Goal: Contribute content: Contribute content

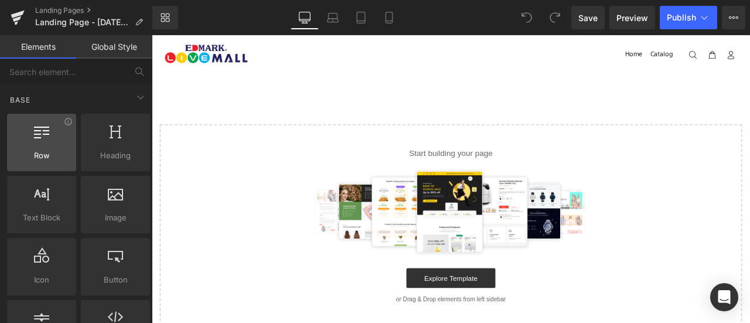
click at [49, 148] on div at bounding box center [42, 136] width 62 height 26
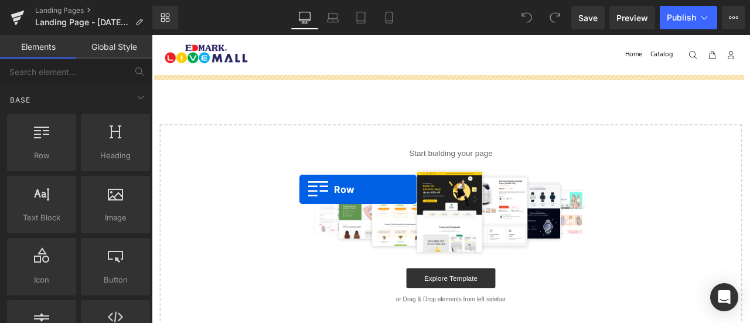
drag, startPoint x: 209, startPoint y: 191, endPoint x: 327, endPoint y: 208, distance: 120.1
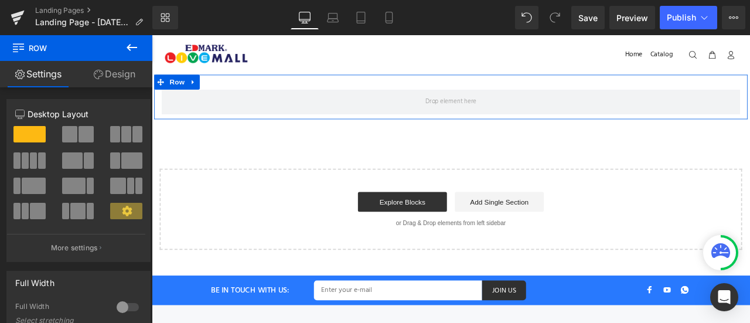
drag, startPoint x: 228, startPoint y: 163, endPoint x: 216, endPoint y: 131, distance: 34.8
click at [80, 131] on span at bounding box center [86, 134] width 15 height 16
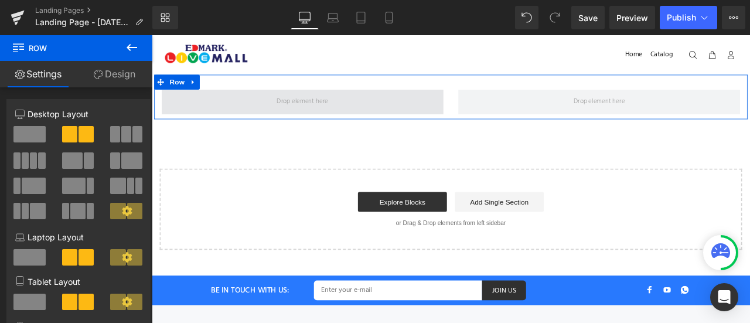
click at [249, 111] on span at bounding box center [330, 114] width 334 height 29
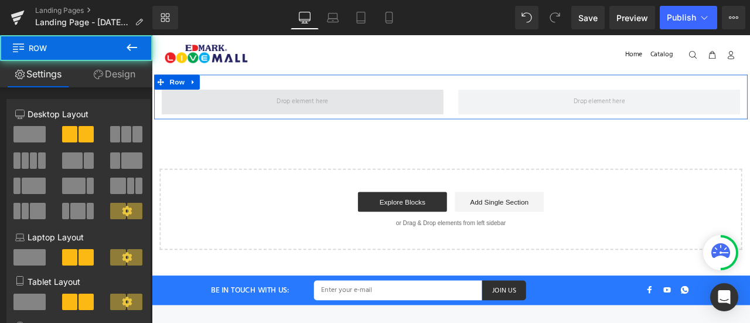
click at [249, 111] on span at bounding box center [330, 114] width 334 height 29
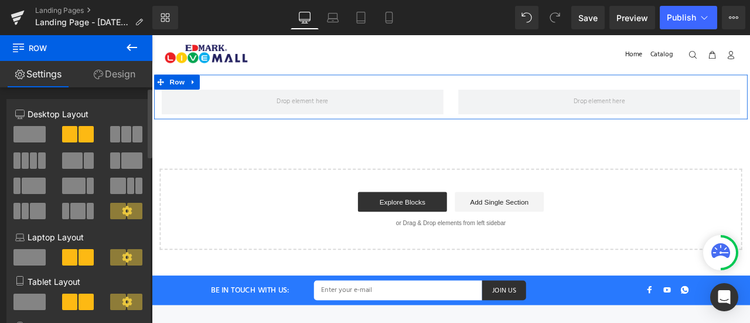
click at [127, 217] on span at bounding box center [134, 211] width 15 height 16
click at [124, 210] on icon at bounding box center [127, 211] width 10 height 10
drag, startPoint x: 124, startPoint y: 210, endPoint x: 145, endPoint y: 178, distance: 38.5
click at [125, 206] on button at bounding box center [126, 211] width 33 height 16
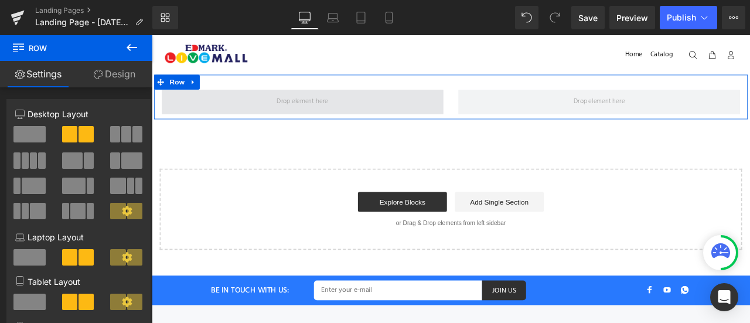
click at [186, 118] on span at bounding box center [330, 114] width 334 height 29
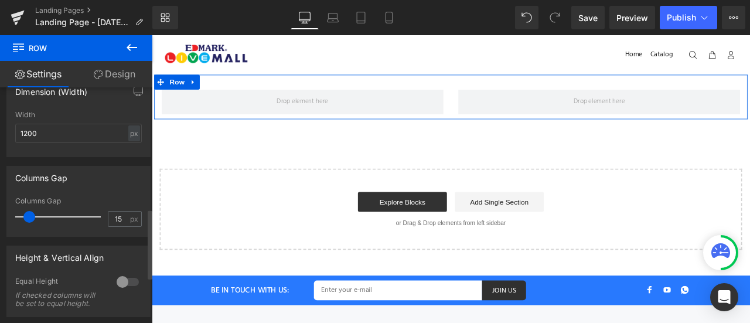
scroll to position [417, 0]
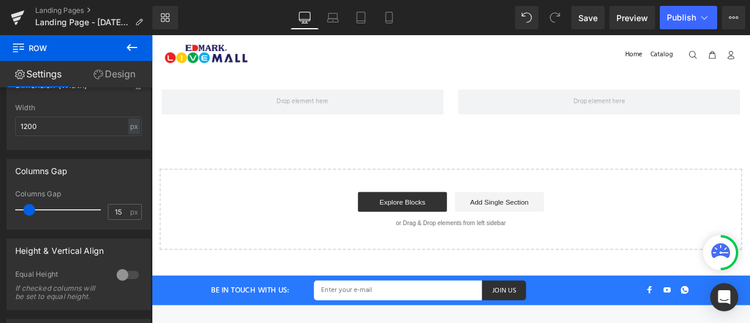
click at [133, 55] on button at bounding box center [131, 48] width 41 height 26
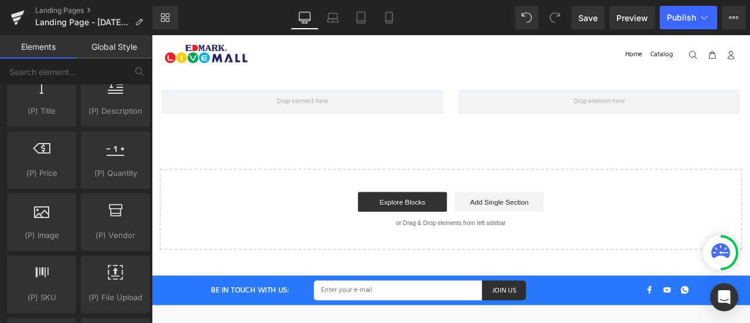
scroll to position [1165, 0]
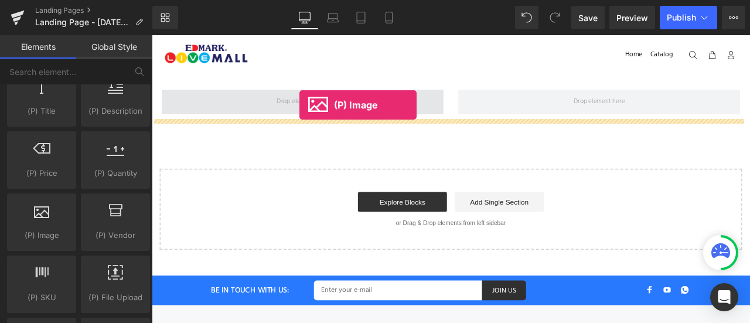
drag, startPoint x: 197, startPoint y: 247, endPoint x: 327, endPoint y: 117, distance: 183.1
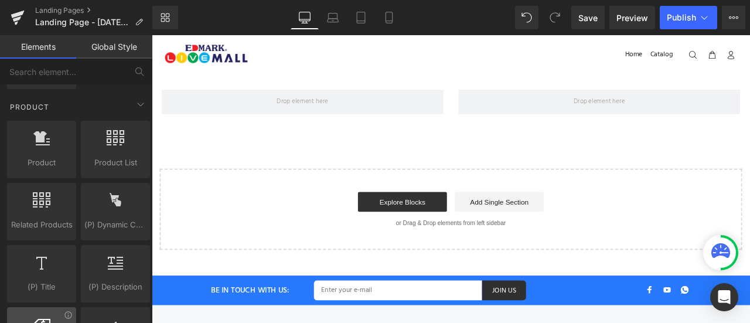
scroll to position [989, 0]
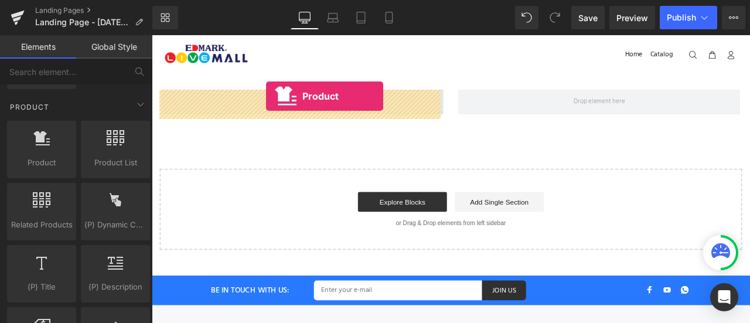
drag, startPoint x: 216, startPoint y: 190, endPoint x: 287, endPoint y: 107, distance: 109.3
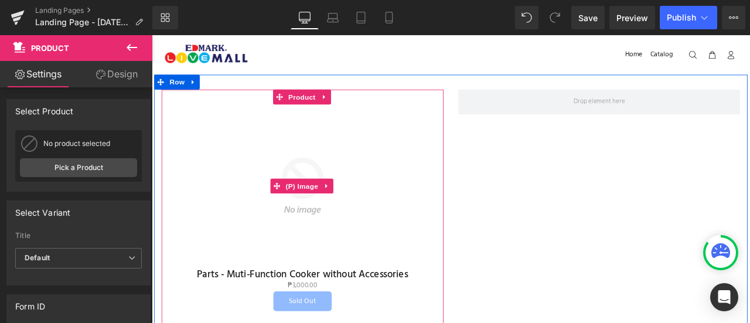
click at [316, 254] on img at bounding box center [330, 213] width 193 height 193
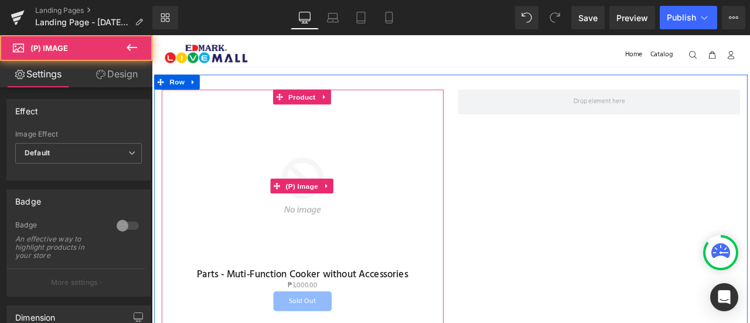
click at [316, 254] on img at bounding box center [330, 213] width 193 height 193
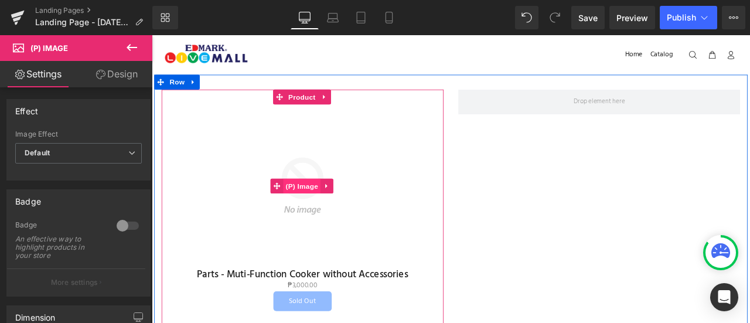
click at [330, 210] on span "(P) Image" at bounding box center [330, 214] width 45 height 18
click at [337, 113] on span "Product" at bounding box center [330, 109] width 38 height 18
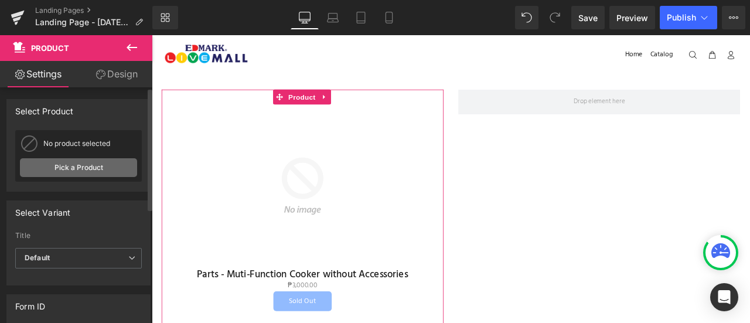
click at [94, 167] on link "Pick a Product" at bounding box center [78, 167] width 117 height 19
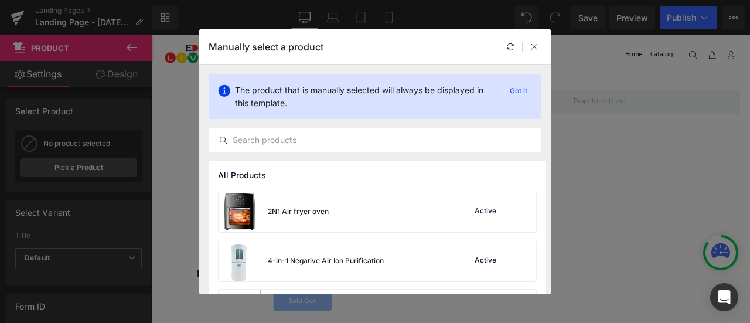
scroll to position [89, 0]
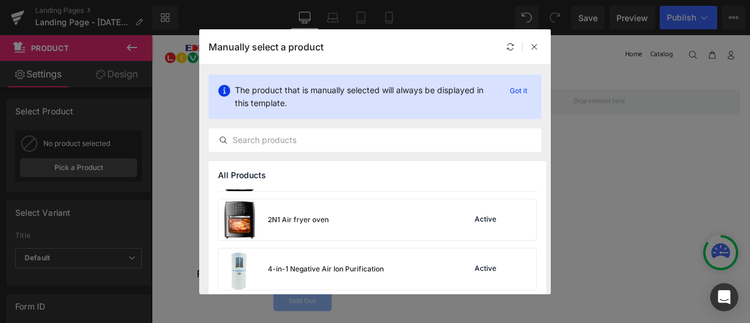
click at [316, 235] on div "2N1 Air fryer oven" at bounding box center [274, 219] width 110 height 41
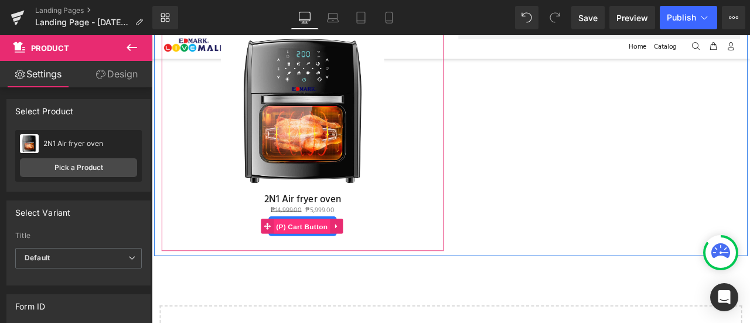
click at [341, 253] on span "(P) Cart Button" at bounding box center [329, 262] width 67 height 18
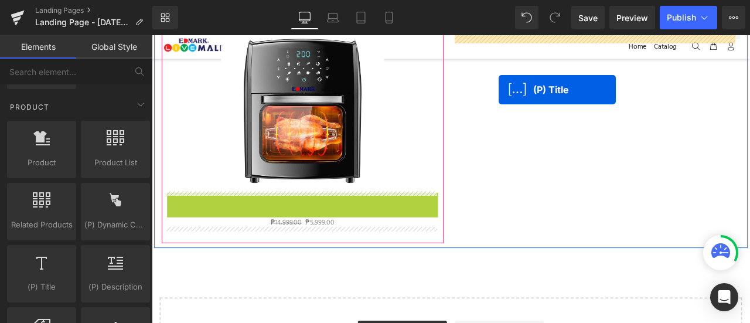
drag, startPoint x: 336, startPoint y: 228, endPoint x: 563, endPoint y: 100, distance: 260.5
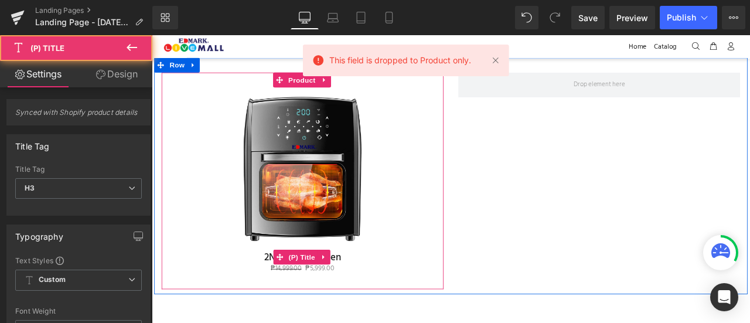
scroll to position [0, 0]
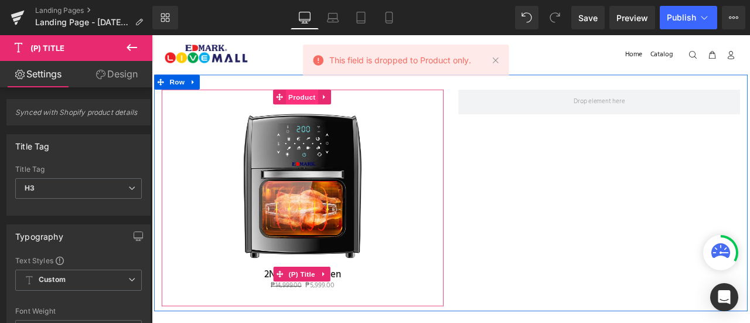
click at [315, 111] on span "Product" at bounding box center [330, 109] width 38 height 18
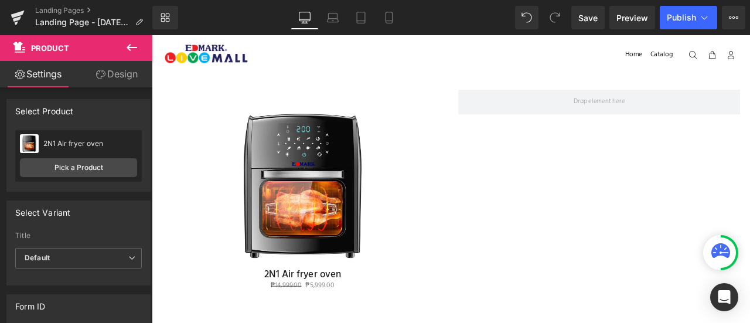
click at [336, 153] on img at bounding box center [330, 213] width 193 height 193
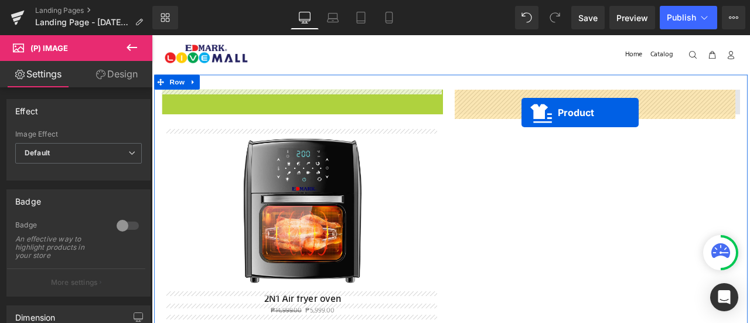
drag, startPoint x: 336, startPoint y: 106, endPoint x: 590, endPoint y: 127, distance: 255.1
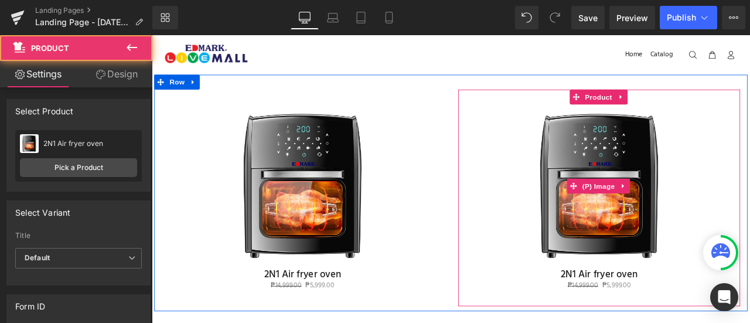
click at [697, 184] on img at bounding box center [681, 213] width 193 height 193
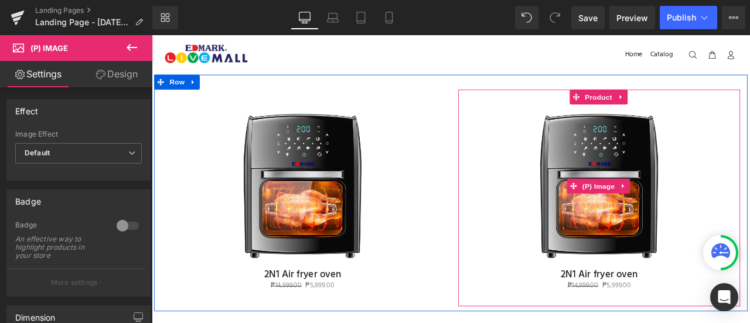
click at [692, 162] on img at bounding box center [681, 213] width 193 height 193
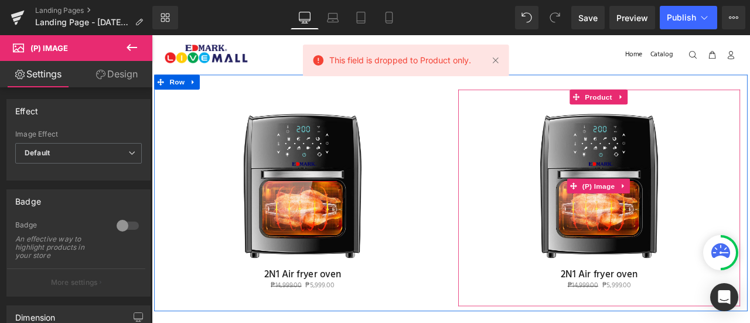
click at [678, 207] on span "(P) Image" at bounding box center [681, 215] width 45 height 18
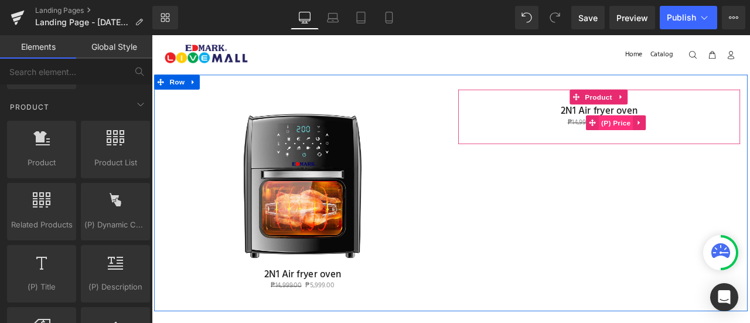
click at [695, 137] on span "(P) Price" at bounding box center [701, 140] width 41 height 18
click at [687, 121] on span "(P) Title" at bounding box center [681, 125] width 37 height 18
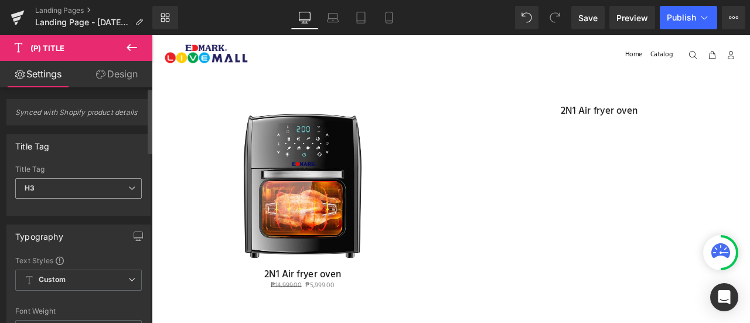
click at [73, 185] on span "H3" at bounding box center [78, 188] width 127 height 21
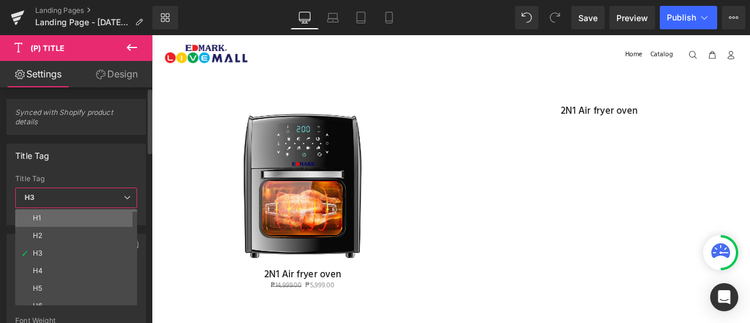
click at [73, 209] on li "H1" at bounding box center [78, 218] width 127 height 18
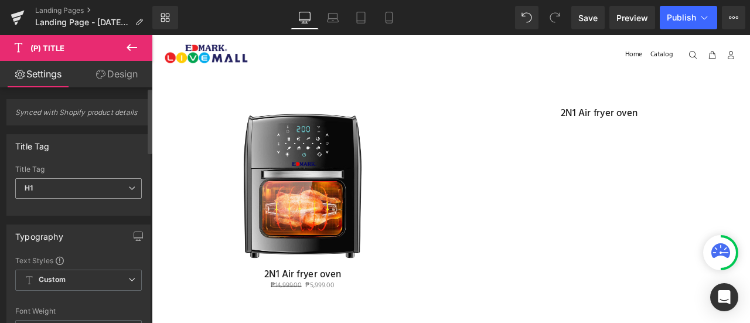
click at [77, 188] on span "H1" at bounding box center [78, 188] width 127 height 21
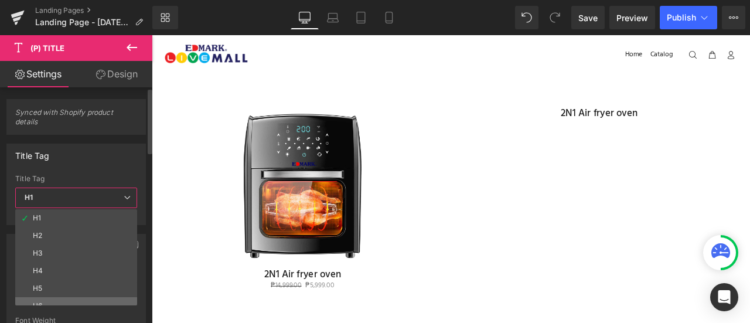
click at [64, 297] on li "H6" at bounding box center [78, 306] width 127 height 18
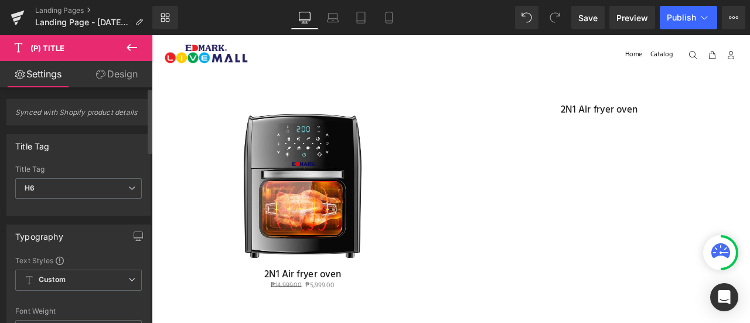
click at [90, 176] on div "Title Tag H6 H1 H2 H3 H4 H5 H6 Paragraph" at bounding box center [78, 188] width 127 height 47
click at [90, 185] on span "H6" at bounding box center [78, 188] width 127 height 21
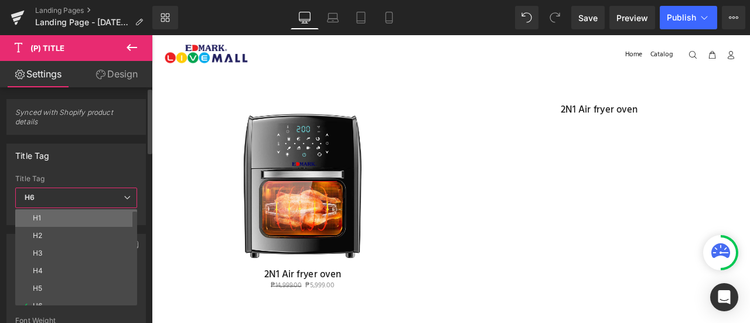
click at [86, 209] on li "H1" at bounding box center [78, 218] width 127 height 18
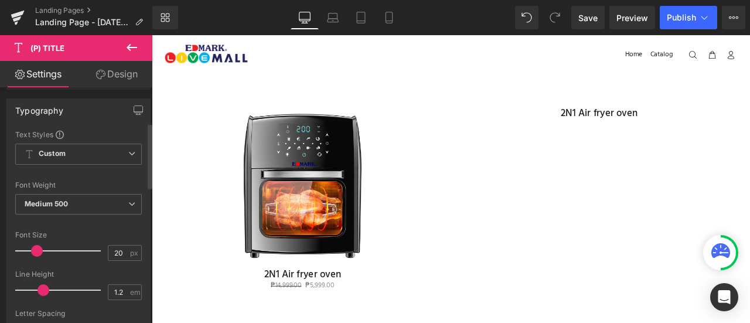
scroll to position [127, 0]
type input "26"
click at [43, 250] on span at bounding box center [42, 250] width 12 height 12
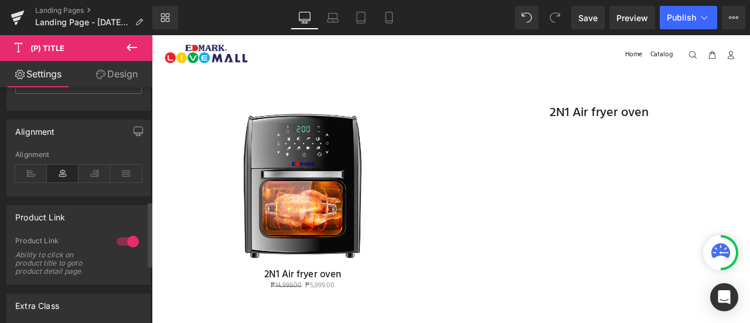
scroll to position [542, 0]
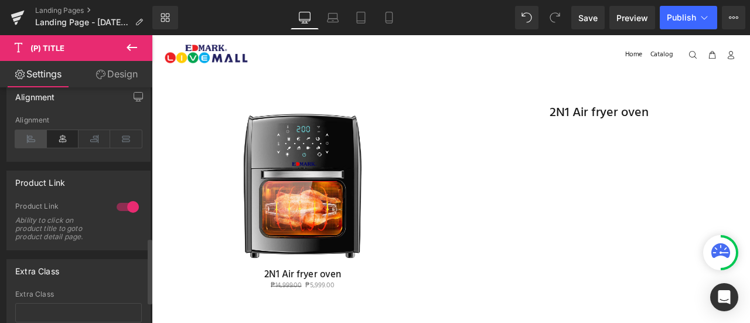
click at [36, 141] on icon at bounding box center [31, 139] width 32 height 18
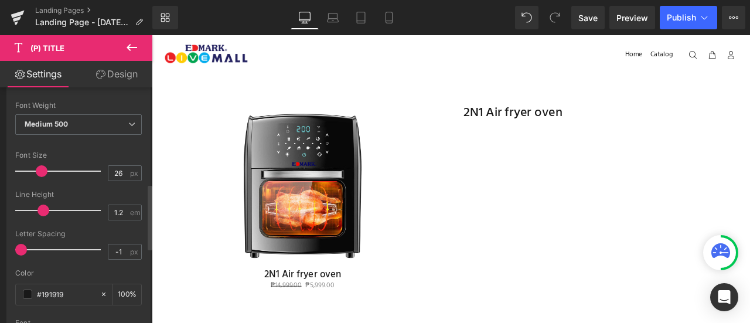
scroll to position [178, 0]
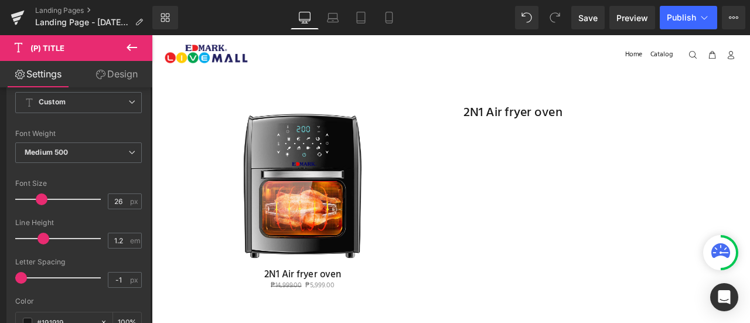
click at [142, 44] on button at bounding box center [131, 48] width 41 height 26
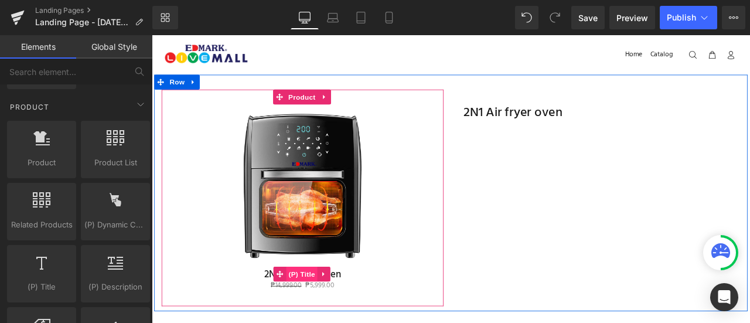
click at [335, 314] on span "(P) Title" at bounding box center [329, 318] width 37 height 18
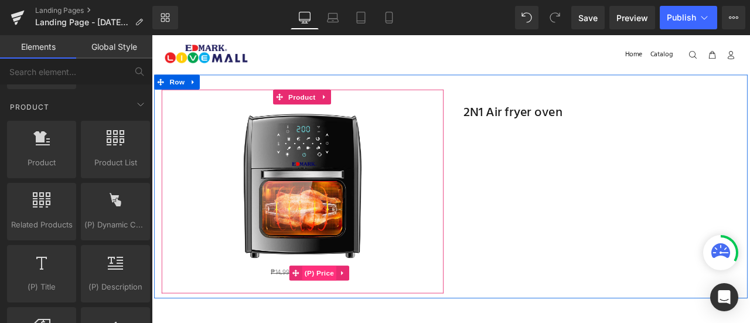
click at [332, 318] on span "(P) Price" at bounding box center [350, 317] width 41 height 18
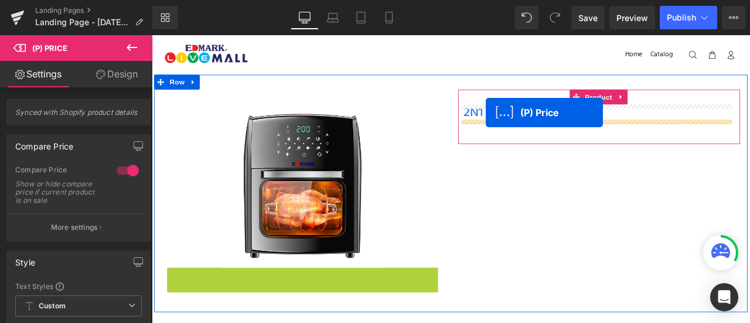
drag, startPoint x: 332, startPoint y: 318, endPoint x: 548, endPoint y: 127, distance: 288.5
click at [548, 127] on div "2N1 Air fryer oven (P) Title" at bounding box center [682, 126] width 322 height 19
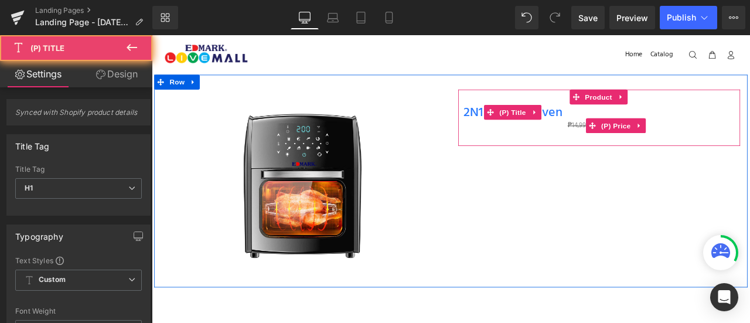
click at [549, 127] on icon at bounding box center [553, 126] width 8 height 8
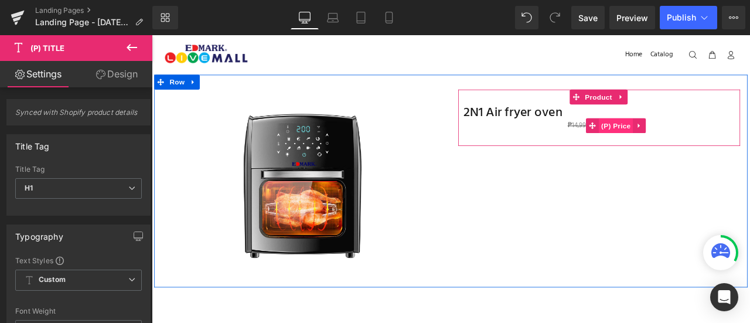
click at [684, 137] on span "(P) Price" at bounding box center [701, 143] width 41 height 18
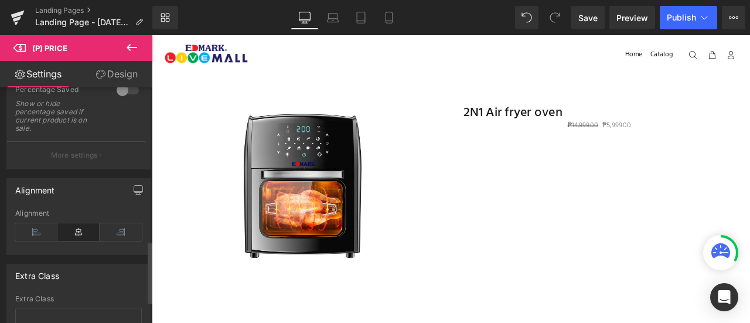
scroll to position [566, 0]
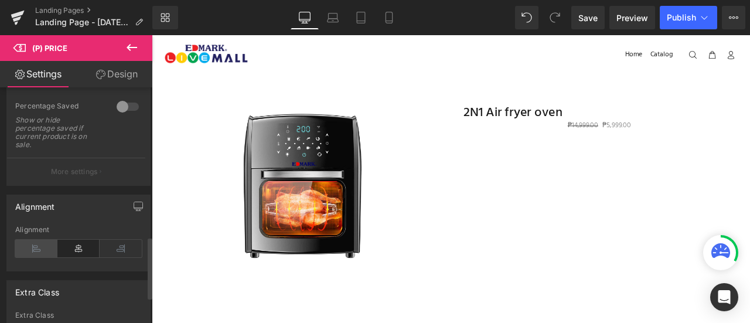
click at [33, 243] on icon at bounding box center [36, 249] width 42 height 18
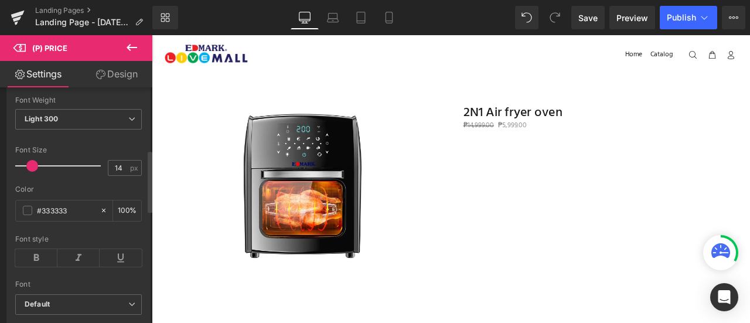
scroll to position [0, 0]
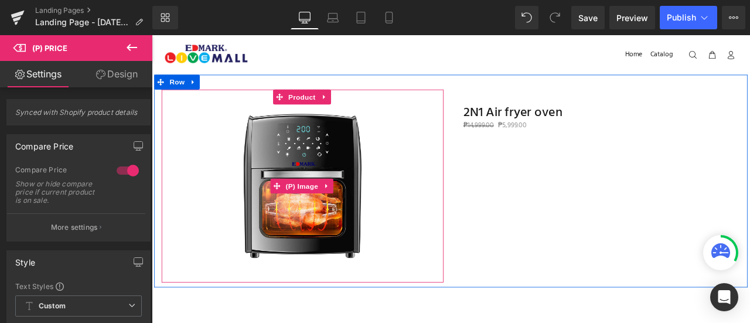
click at [313, 181] on img at bounding box center [330, 213] width 193 height 193
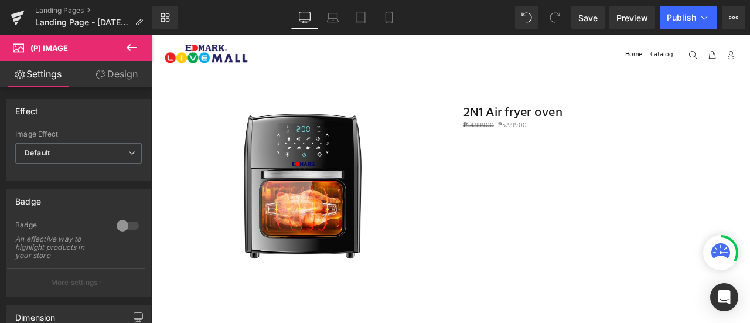
click at [125, 52] on icon at bounding box center [132, 47] width 14 height 14
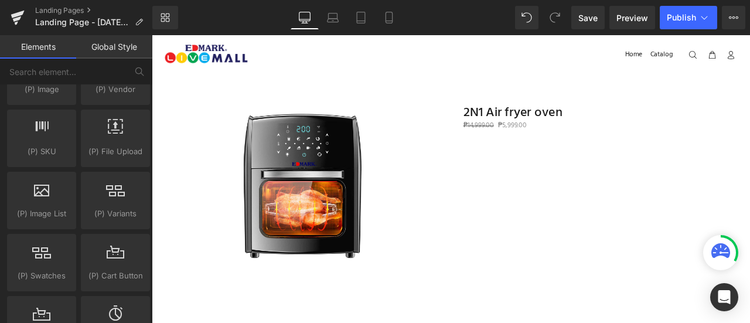
scroll to position [1311, 0]
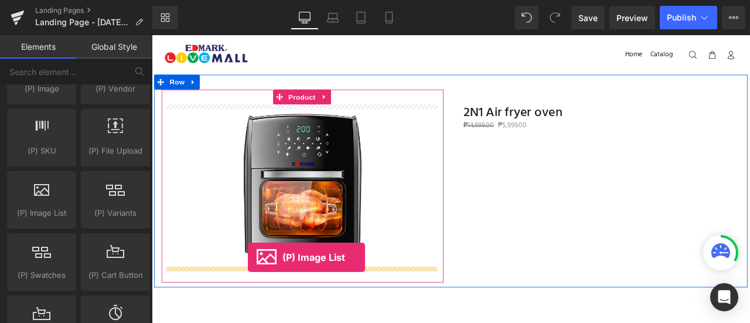
drag, startPoint x: 203, startPoint y: 233, endPoint x: 266, endPoint y: 299, distance: 90.7
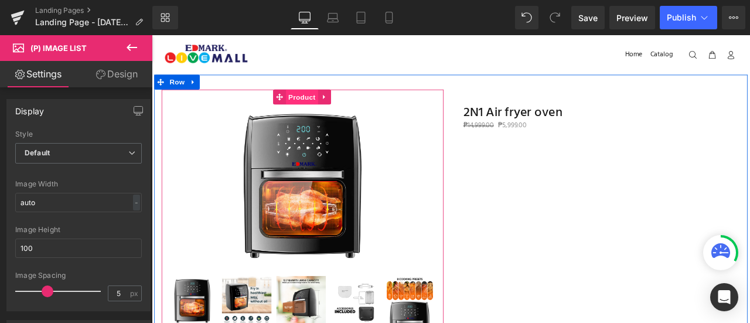
click at [326, 105] on span "Product" at bounding box center [330, 109] width 38 height 18
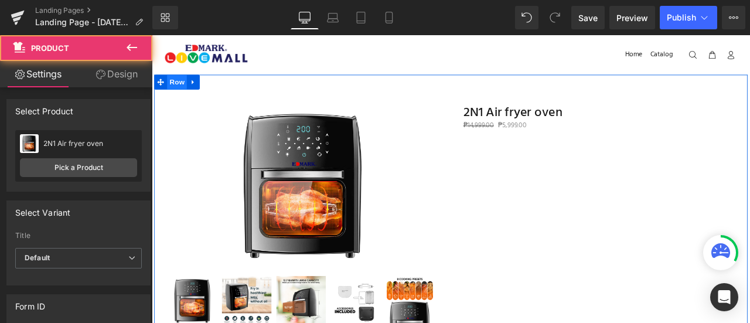
click at [171, 89] on span "Row" at bounding box center [181, 91] width 23 height 18
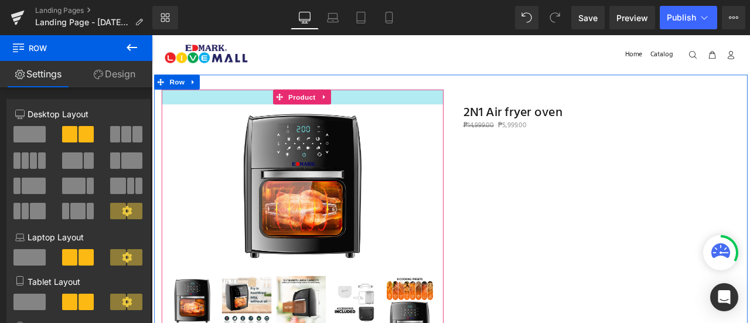
drag, startPoint x: 173, startPoint y: 172, endPoint x: 186, endPoint y: 112, distance: 61.0
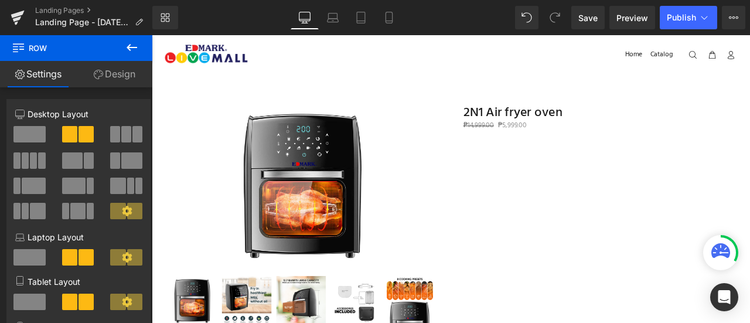
click at [132, 51] on icon at bounding box center [132, 47] width 14 height 14
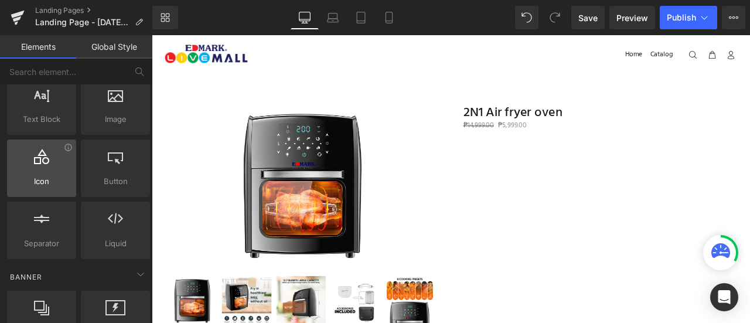
scroll to position [0, 0]
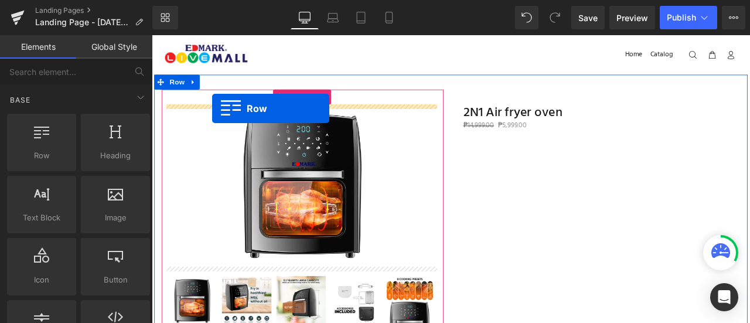
drag, startPoint x: 203, startPoint y: 175, endPoint x: 223, endPoint y: 122, distance: 57.1
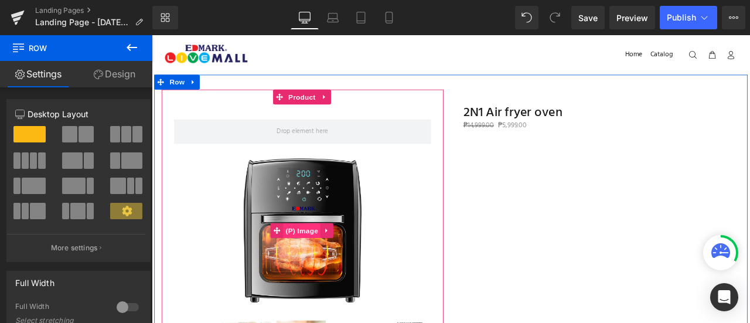
click at [333, 267] on span "(P) Image" at bounding box center [330, 267] width 45 height 18
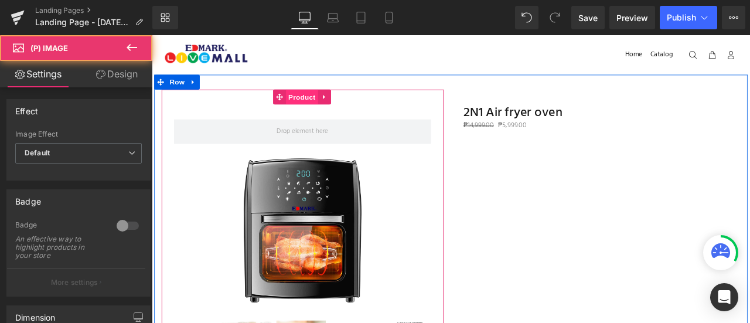
click at [320, 105] on span "Product" at bounding box center [330, 109] width 38 height 18
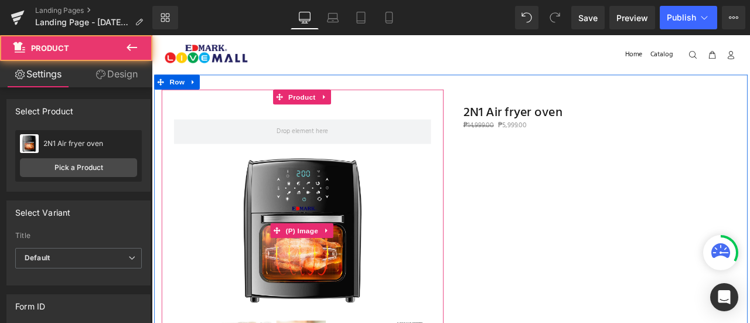
click at [310, 235] on img at bounding box center [330, 266] width 193 height 193
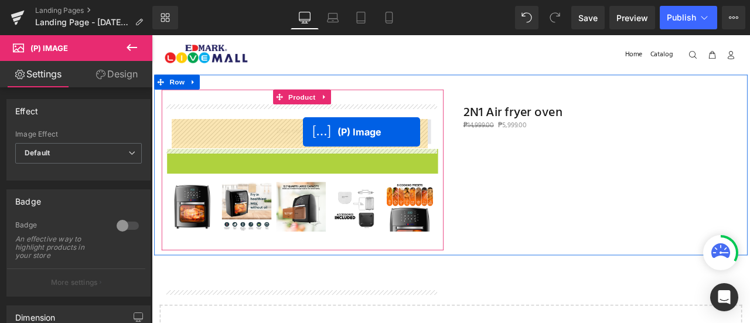
drag, startPoint x: 329, startPoint y: 265, endPoint x: 331, endPoint y: 149, distance: 116.6
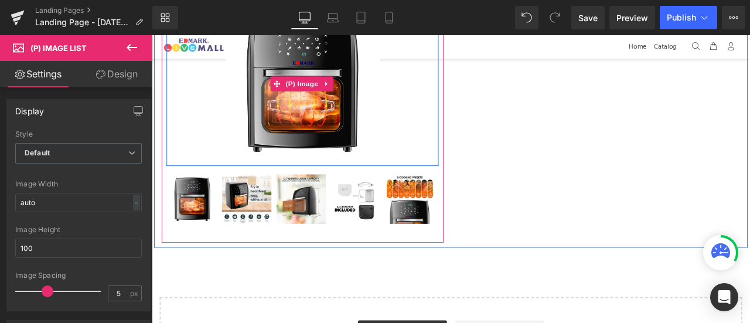
scroll to position [136, 0]
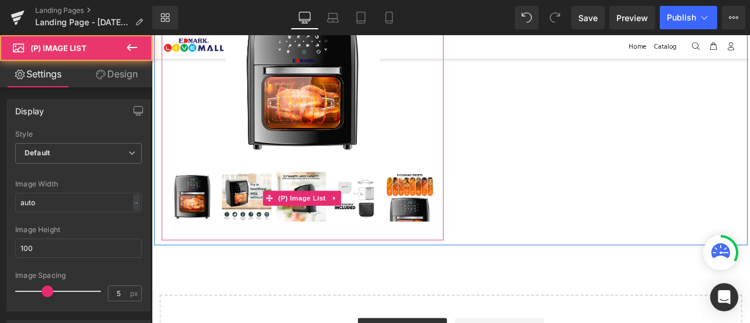
click at [276, 250] on img at bounding box center [264, 226] width 59 height 59
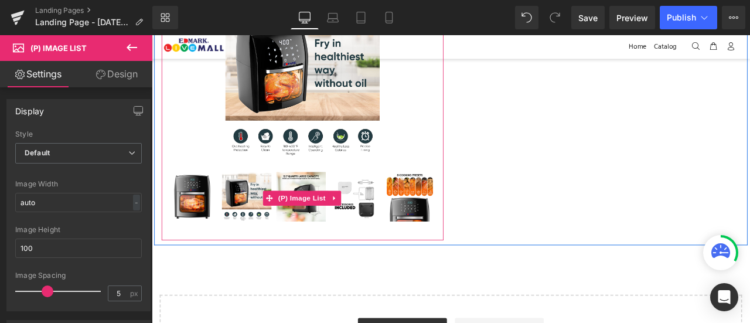
click at [255, 217] on img at bounding box center [264, 226] width 59 height 59
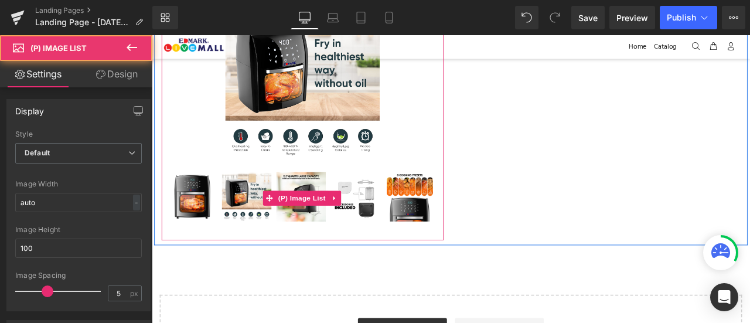
click at [279, 233] on img at bounding box center [264, 226] width 59 height 59
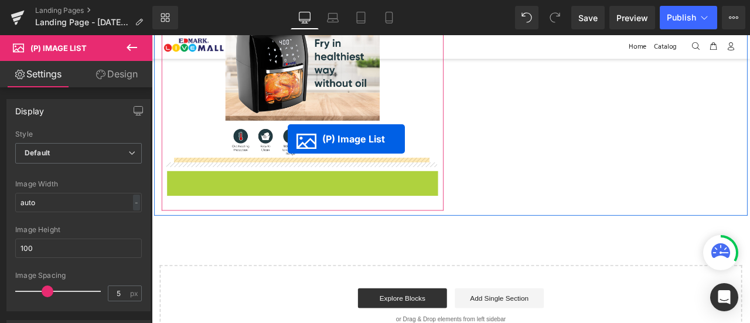
drag, startPoint x: 318, startPoint y: 259, endPoint x: 313, endPoint y: 158, distance: 101.5
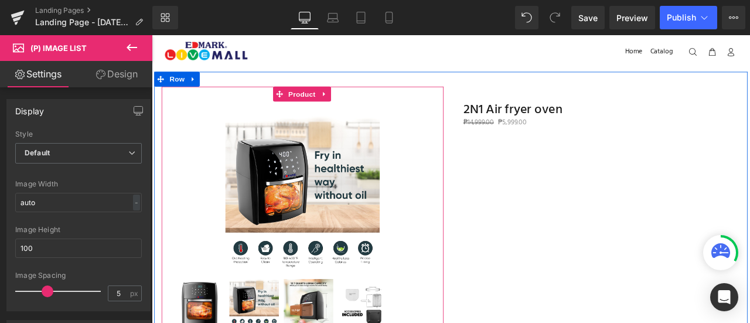
scroll to position [0, 0]
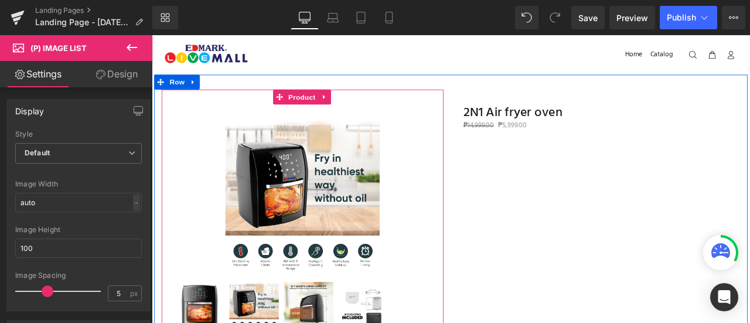
click at [313, 158] on img at bounding box center [330, 226] width 183 height 183
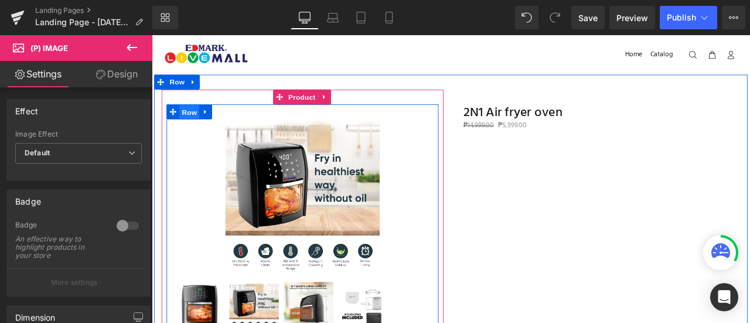
click at [196, 124] on span "Row" at bounding box center [196, 127] width 23 height 18
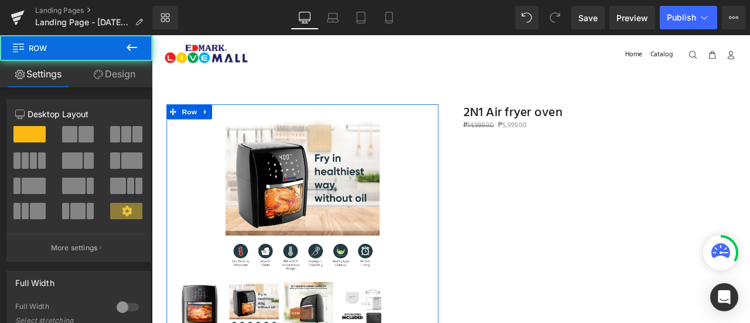
click at [109, 71] on link "Design" at bounding box center [114, 74] width 76 height 26
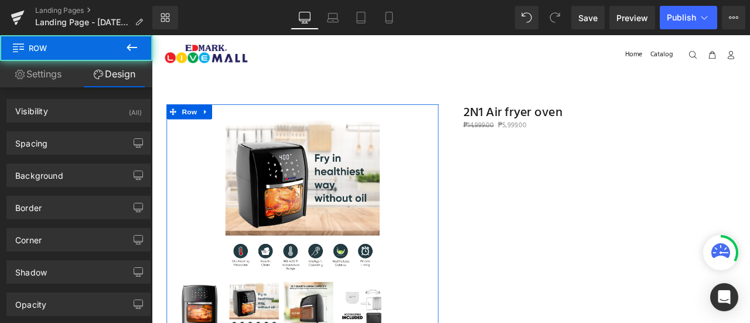
type input "0"
type input "30"
type input "0"
type input "10"
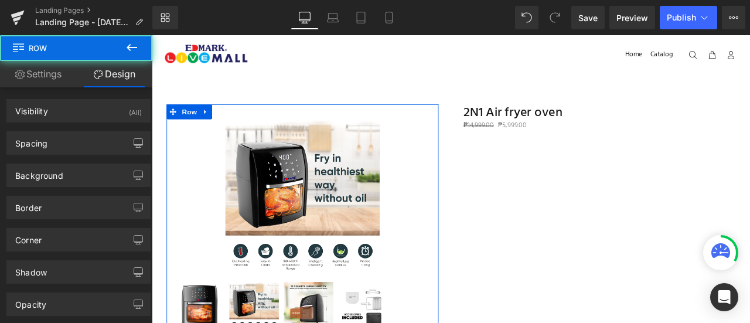
type input "0"
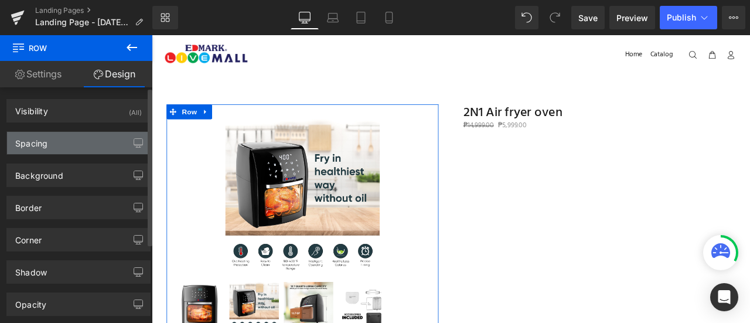
click at [88, 139] on div "Spacing" at bounding box center [78, 143] width 143 height 22
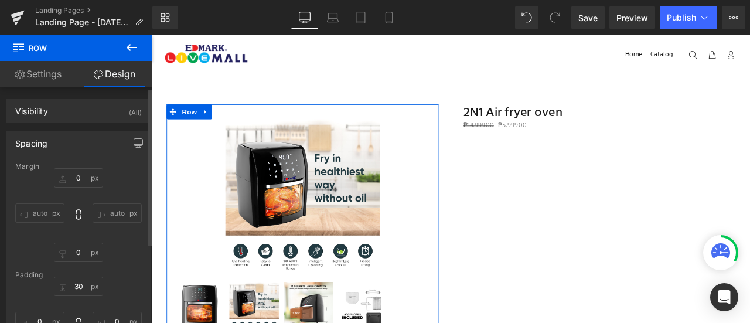
click at [35, 212] on input "auto" at bounding box center [39, 212] width 49 height 19
click at [19, 207] on input "auto" at bounding box center [39, 212] width 49 height 19
click at [93, 210] on input "auto" at bounding box center [117, 212] width 49 height 19
click at [111, 209] on input "auto" at bounding box center [117, 212] width 49 height 19
click at [124, 206] on input "auto" at bounding box center [117, 212] width 49 height 19
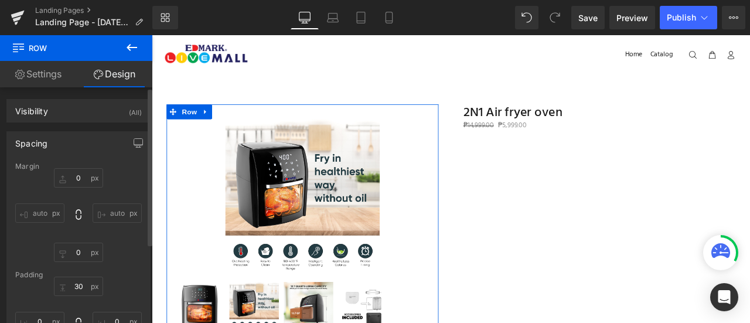
click at [102, 206] on input "auto" at bounding box center [117, 212] width 49 height 19
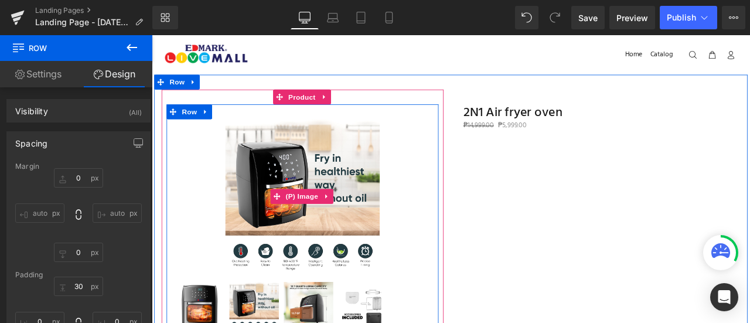
click at [280, 230] on img at bounding box center [330, 226] width 183 height 183
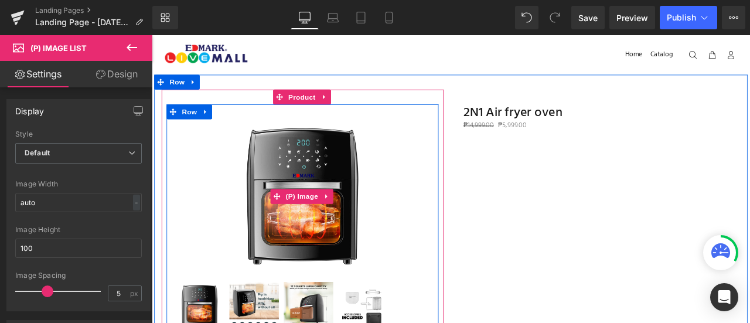
click at [340, 199] on img at bounding box center [330, 226] width 183 height 183
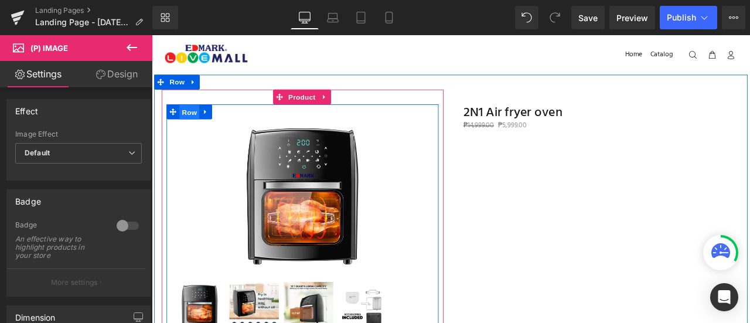
click at [196, 122] on span "Row" at bounding box center [196, 127] width 23 height 18
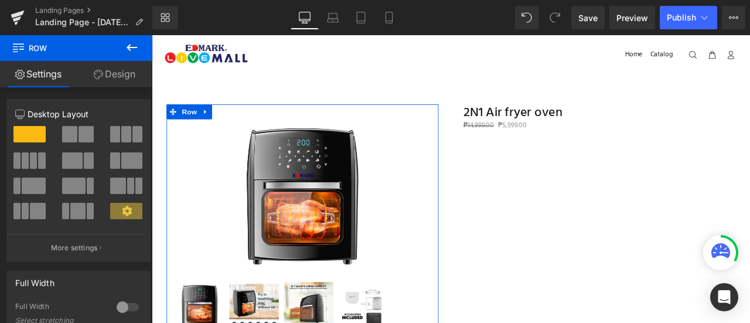
click at [94, 77] on icon at bounding box center [98, 74] width 9 height 9
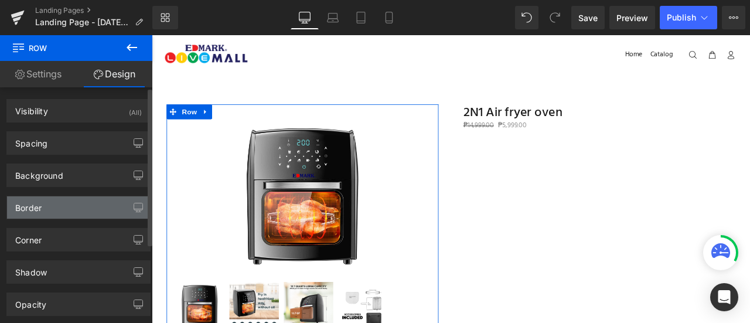
scroll to position [118, 0]
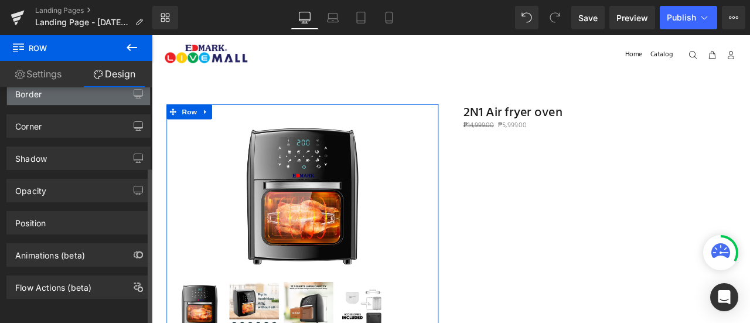
click at [72, 211] on div "Position" at bounding box center [78, 222] width 143 height 22
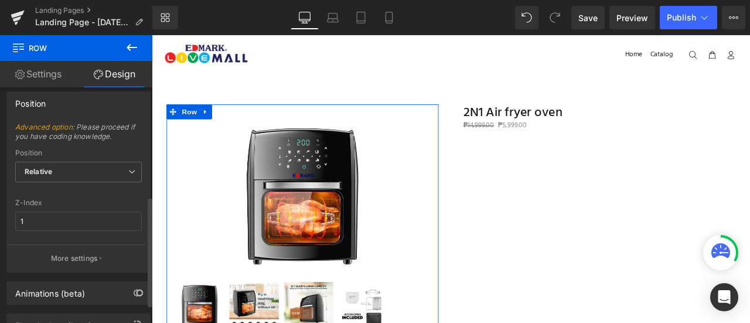
scroll to position [255, 0]
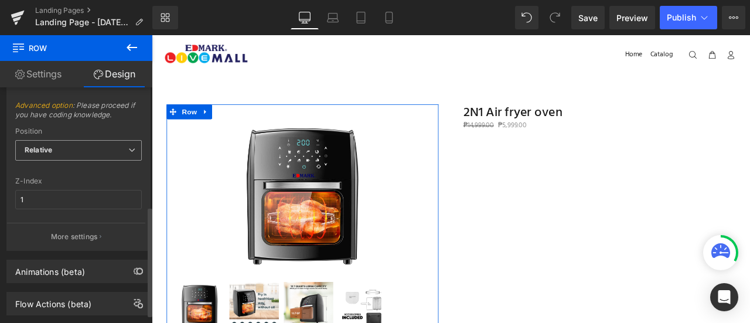
click at [86, 145] on span "Relative" at bounding box center [78, 150] width 127 height 21
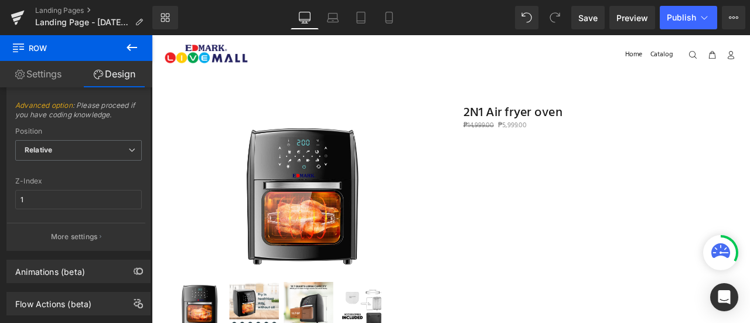
click at [131, 42] on icon at bounding box center [132, 47] width 14 height 14
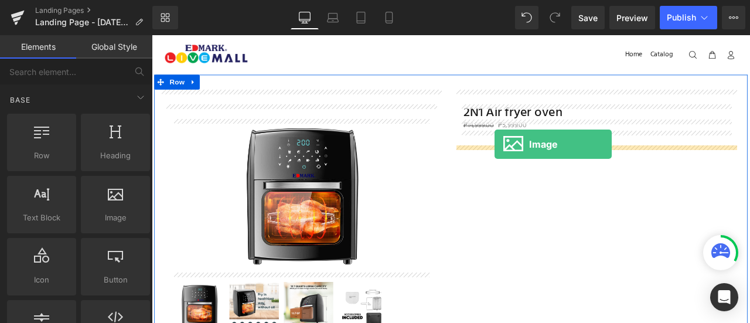
drag, startPoint x: 281, startPoint y: 254, endPoint x: 558, endPoint y: 165, distance: 290.5
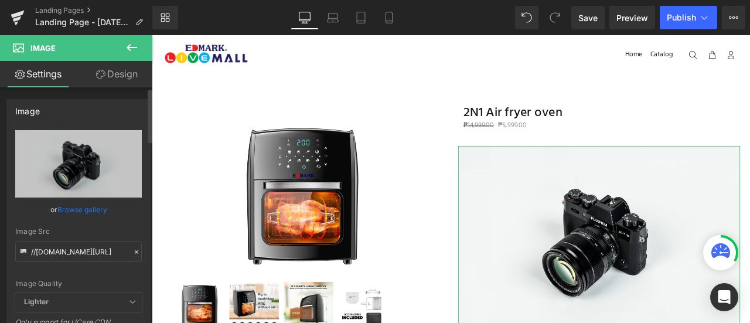
click at [74, 207] on link "Browse gallery" at bounding box center [82, 209] width 50 height 21
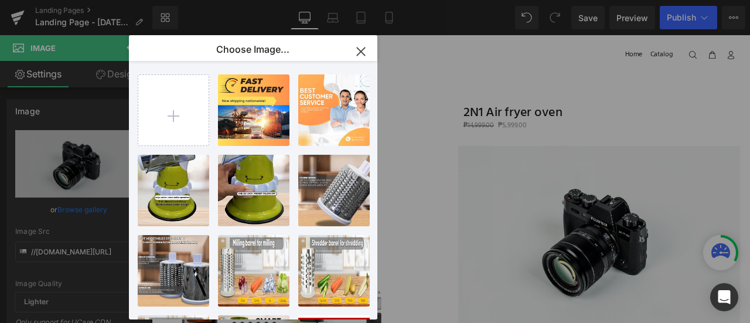
click at [363, 52] on icon "button" at bounding box center [361, 51] width 19 height 19
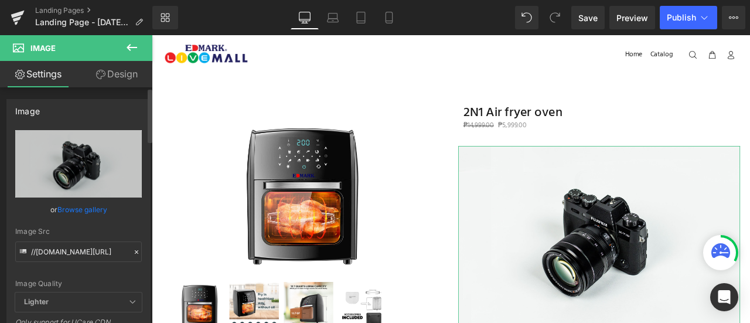
click at [74, 262] on div "Image Quality Lighter Lightest Lighter Lighter Lightest Only support for UCare …" at bounding box center [78, 211] width 127 height 162
click at [75, 252] on input "//d1um8515vdn9kb.cloudfront.net/images/parallax.jpg" at bounding box center [78, 251] width 127 height 21
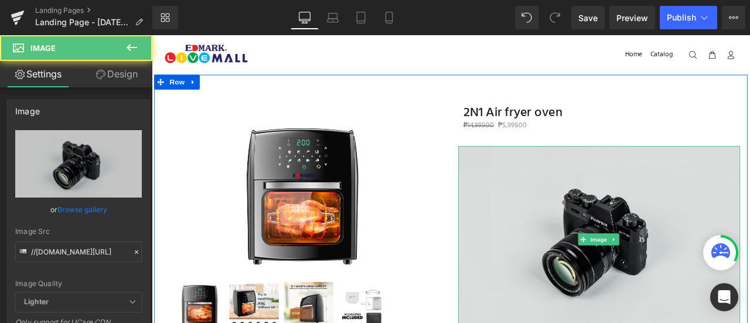
click at [596, 214] on img at bounding box center [682, 276] width 334 height 221
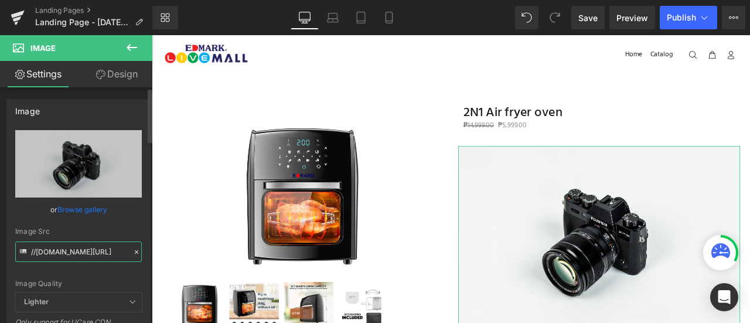
click at [31, 253] on input "//d1um8515vdn9kb.cloudfront.net/images/parallax.jpg" at bounding box center [78, 251] width 127 height 21
click at [77, 248] on input "//d1um8515vdn9kb.cloudfront.net/images/parallax.jpg" at bounding box center [78, 251] width 127 height 21
paste input "https://cdn.shopify.com/s/files/1/0689/4288/9250/files/SSC01.gif?v=1759748027"
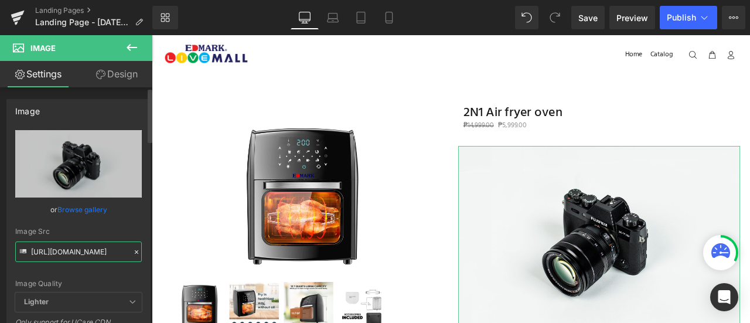
scroll to position [0, 180]
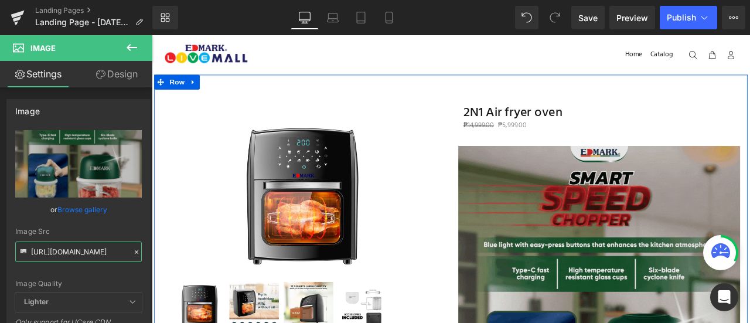
type input "https://cdn.shopify.com/s/files/1/0689/4288/9250/files/SSC01.gif?v=1759748027"
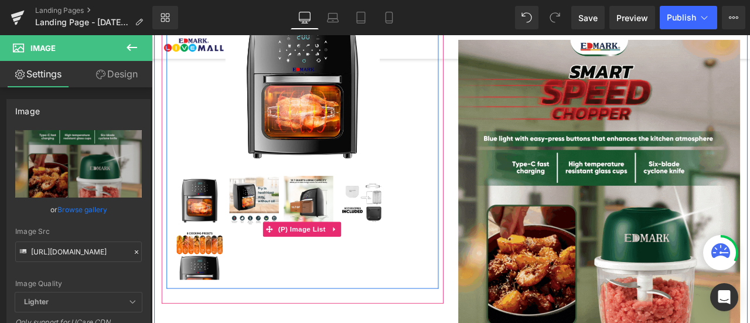
scroll to position [81, 0]
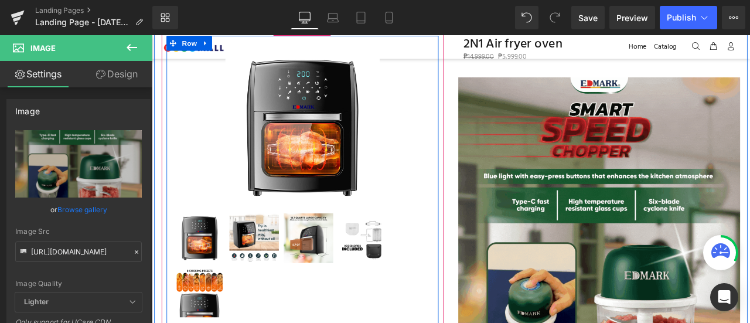
click at [343, 111] on img at bounding box center [330, 144] width 183 height 183
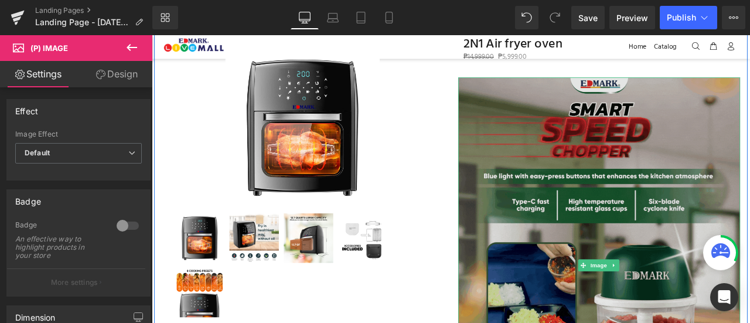
click at [662, 184] on img at bounding box center [682, 307] width 334 height 445
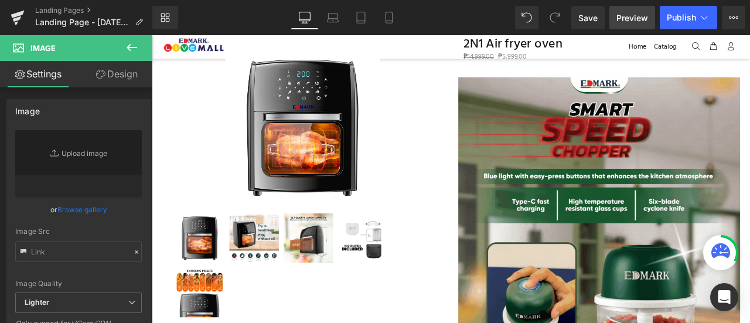
click at [632, 20] on span "Preview" at bounding box center [632, 18] width 32 height 12
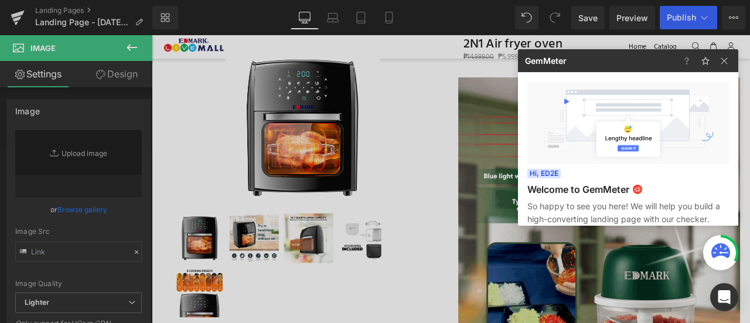
click at [671, 16] on div at bounding box center [375, 161] width 750 height 323
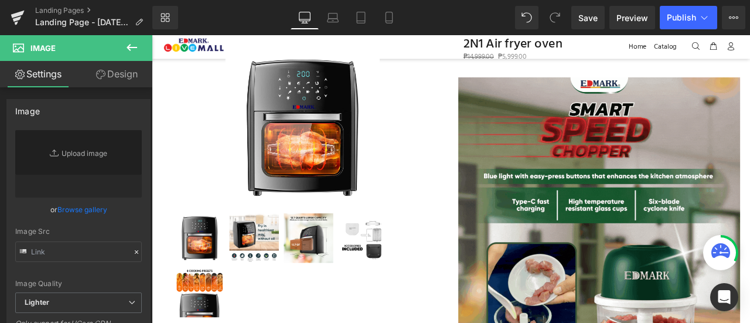
click at [671, 16] on span "Publish" at bounding box center [681, 17] width 29 height 9
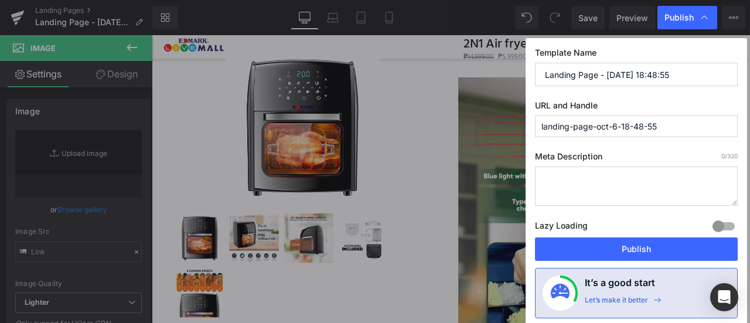
click at [602, 71] on input "Landing Page - Oct 6, 18:48:55" at bounding box center [636, 74] width 203 height 23
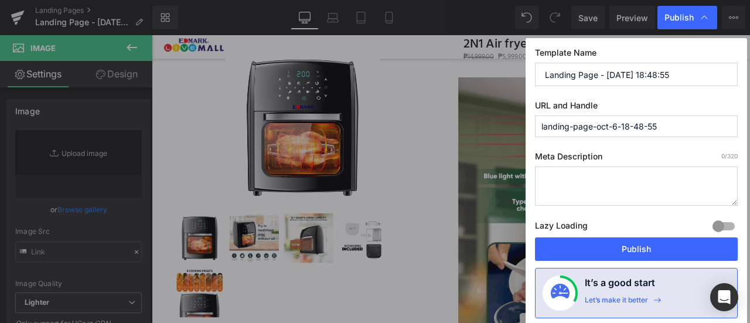
click at [602, 71] on input "Landing Page - Oct 6, 18:48:55" at bounding box center [636, 74] width 203 height 23
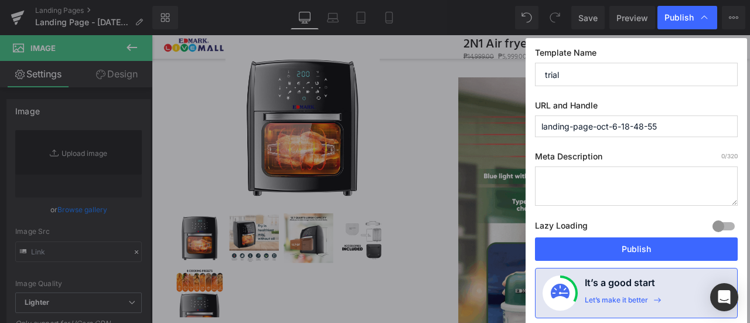
type input "trial"
click at [725, 222] on div at bounding box center [723, 226] width 28 height 19
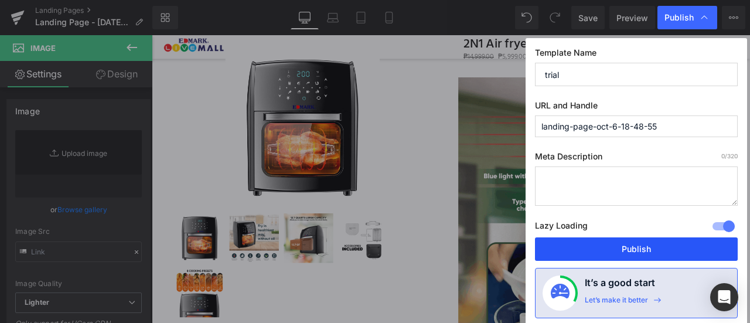
click at [671, 255] on button "Publish" at bounding box center [636, 248] width 203 height 23
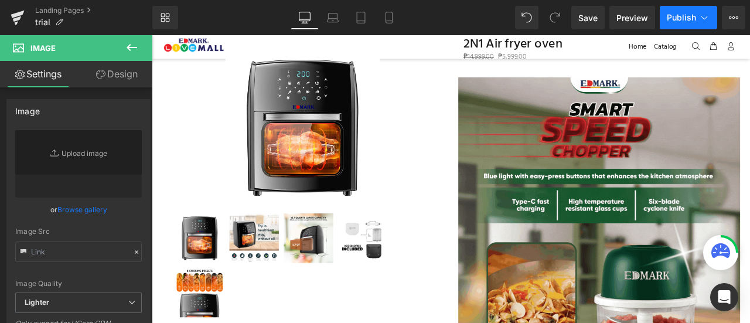
click at [680, 20] on span "Publish" at bounding box center [681, 17] width 29 height 9
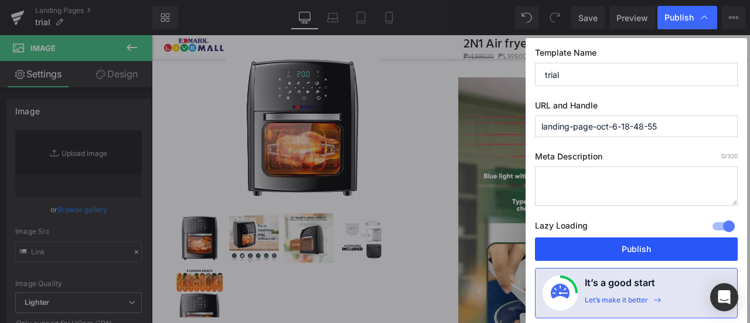
click at [650, 255] on button "Publish" at bounding box center [636, 248] width 203 height 23
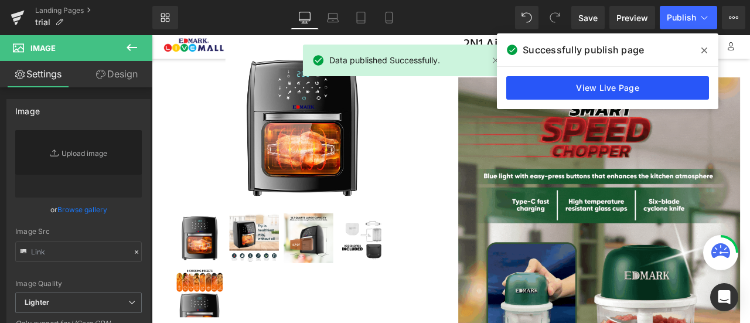
click at [648, 87] on link "View Live Page" at bounding box center [607, 87] width 203 height 23
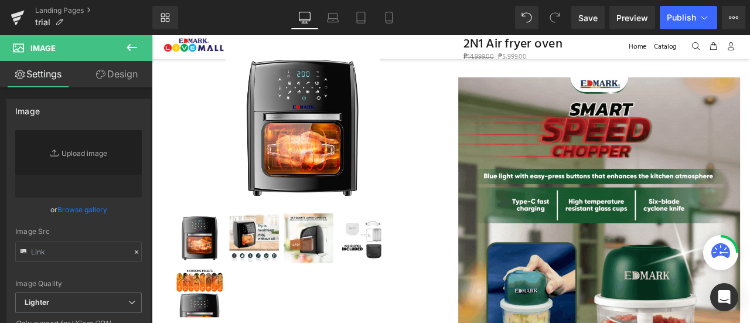
type input "https://cdn.shopify.com/s/files/1/0689/4288/9250/files/SSC01_3000x3000.gif?v=17…"
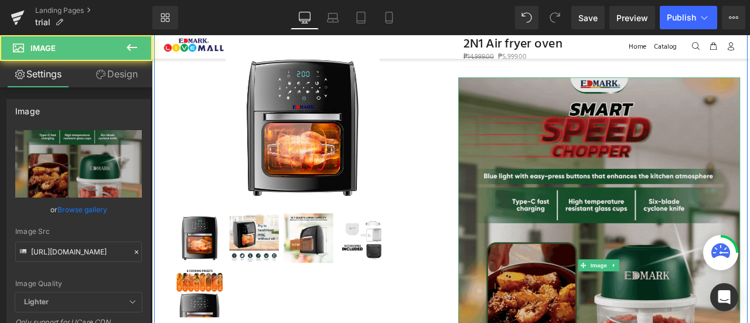
click at [617, 174] on img at bounding box center [682, 307] width 334 height 445
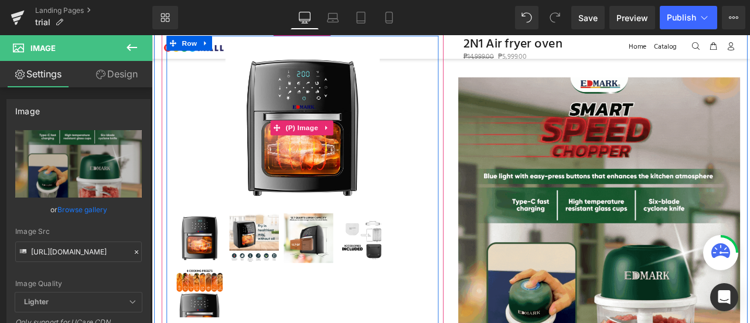
click at [303, 132] on img at bounding box center [330, 144] width 183 height 183
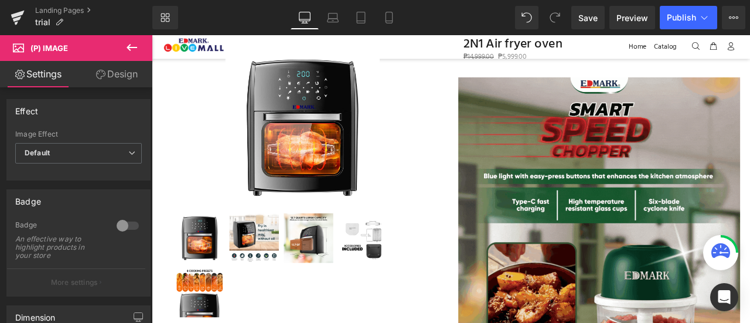
click at [117, 78] on link "Design" at bounding box center [117, 74] width 76 height 26
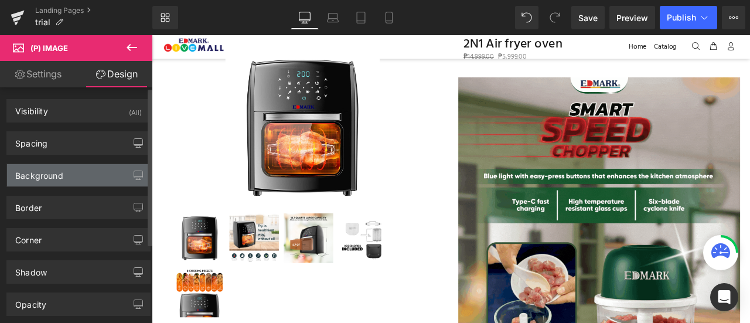
type input "transparent"
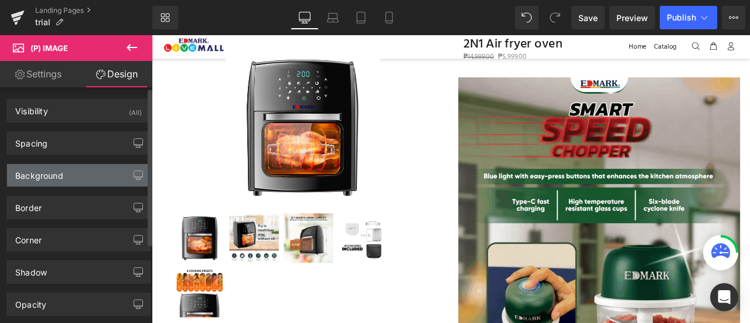
type input "0"
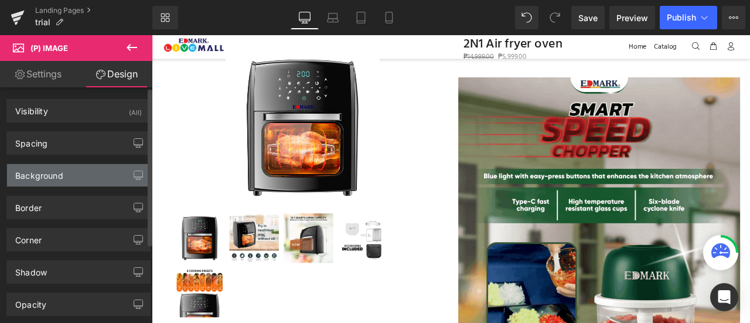
click at [103, 180] on div "Background" at bounding box center [78, 175] width 143 height 22
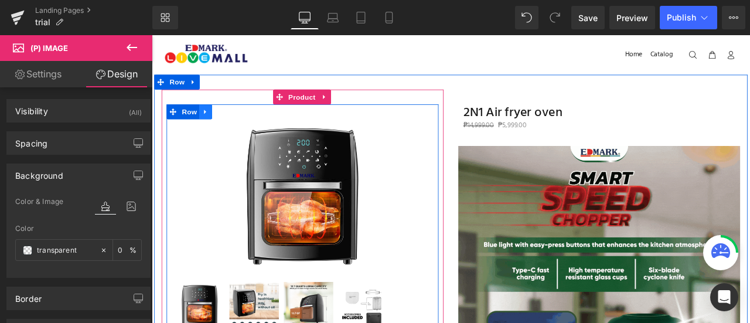
click at [214, 127] on icon at bounding box center [215, 126] width 2 height 5
click at [195, 127] on span "Row" at bounding box center [196, 127] width 23 height 18
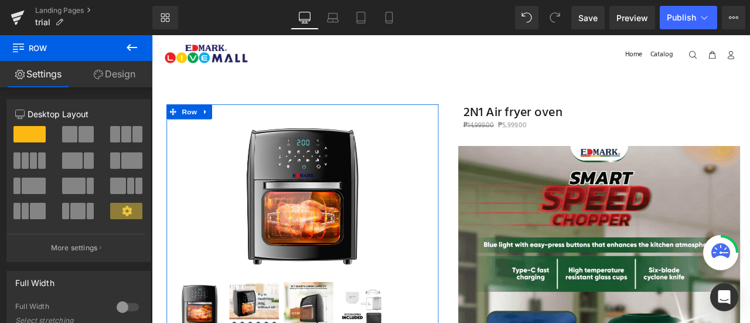
click at [128, 77] on link "Design" at bounding box center [114, 74] width 76 height 26
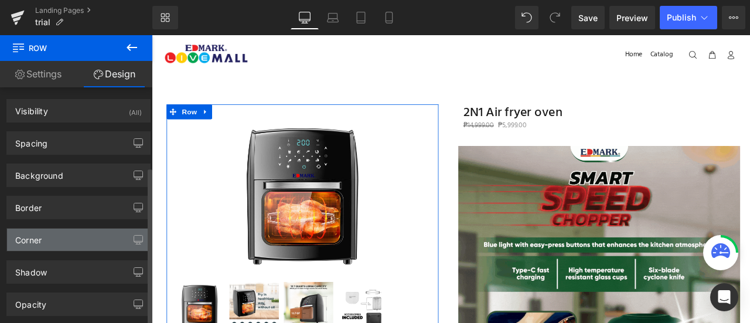
scroll to position [118, 0]
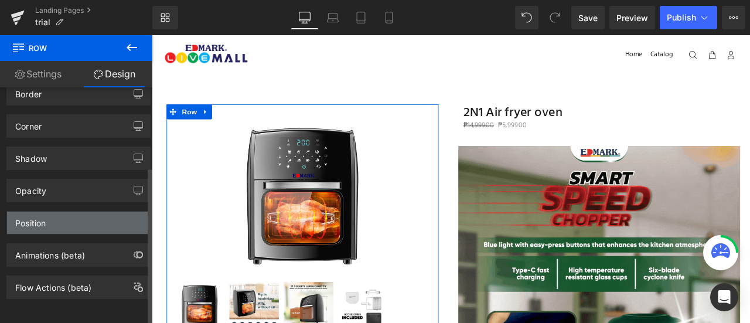
click at [96, 212] on div "Position" at bounding box center [78, 222] width 143 height 22
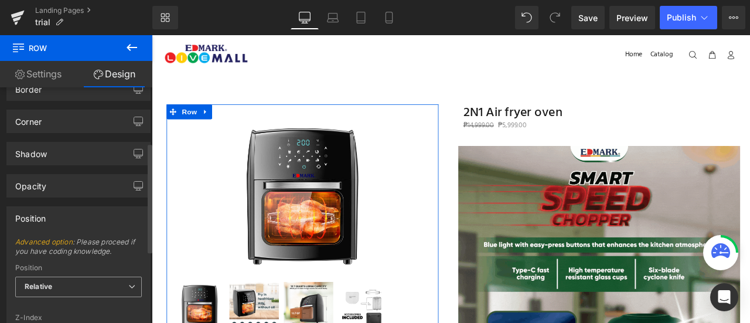
click at [90, 287] on span "Relative" at bounding box center [78, 287] width 127 height 21
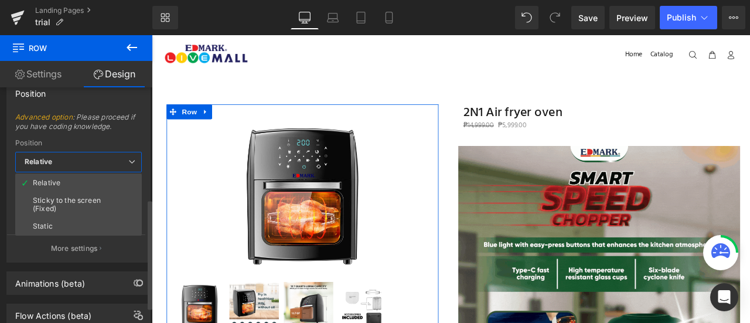
scroll to position [244, 0]
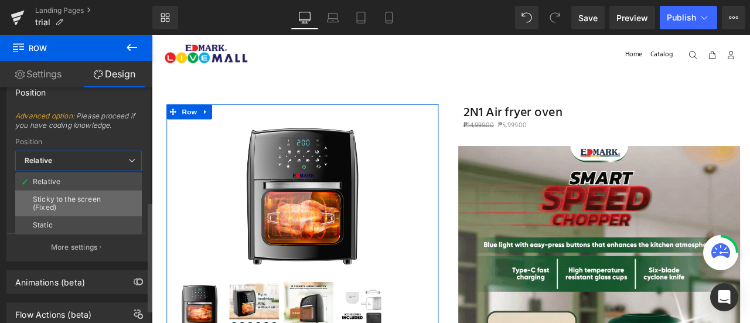
click at [95, 204] on div "Sticky to the screen (Fixed)" at bounding box center [78, 203] width 91 height 16
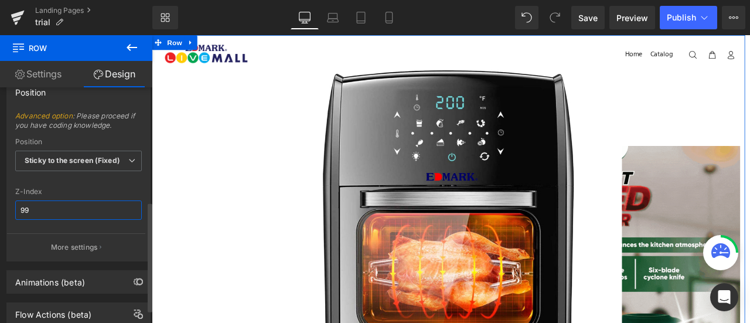
click at [93, 203] on input "99" at bounding box center [78, 209] width 127 height 19
type input "1"
click at [103, 187] on div "Z-Index" at bounding box center [78, 191] width 127 height 8
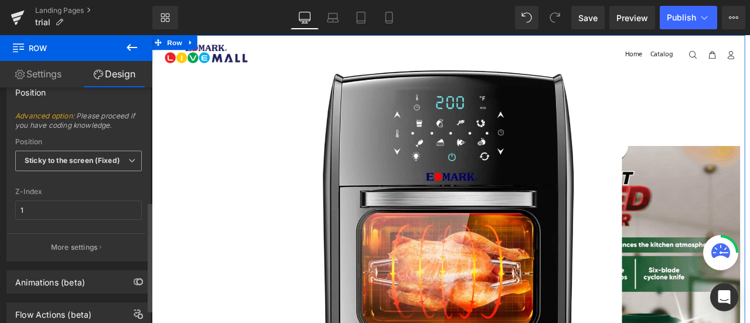
click at [105, 164] on span "Sticky to the screen (Fixed)" at bounding box center [78, 161] width 127 height 21
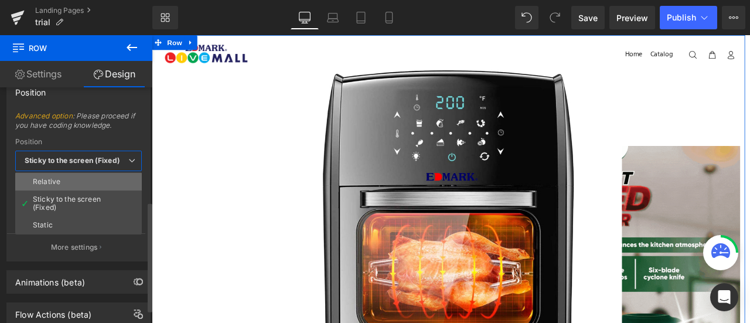
click at [99, 179] on li "Relative" at bounding box center [78, 182] width 127 height 18
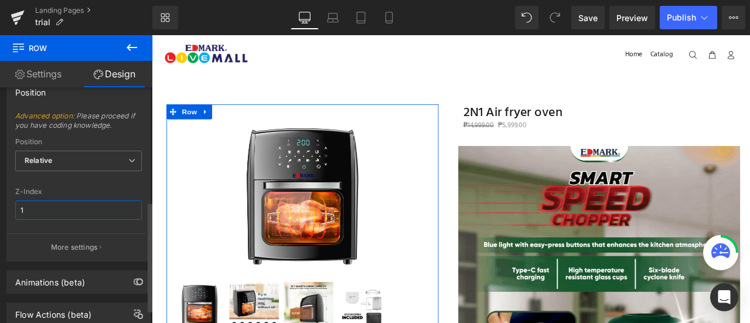
click at [73, 204] on input "1" at bounding box center [78, 209] width 127 height 19
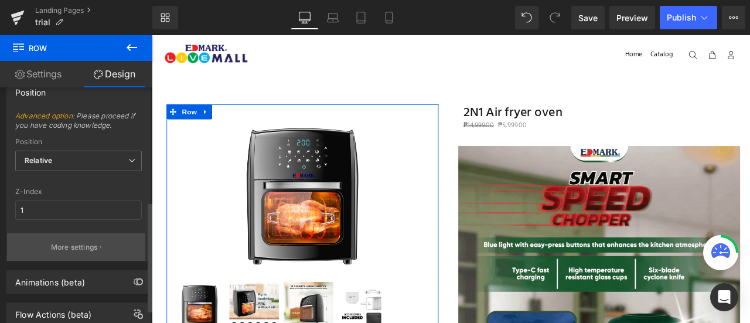
click at [80, 242] on p "More settings" at bounding box center [74, 247] width 47 height 11
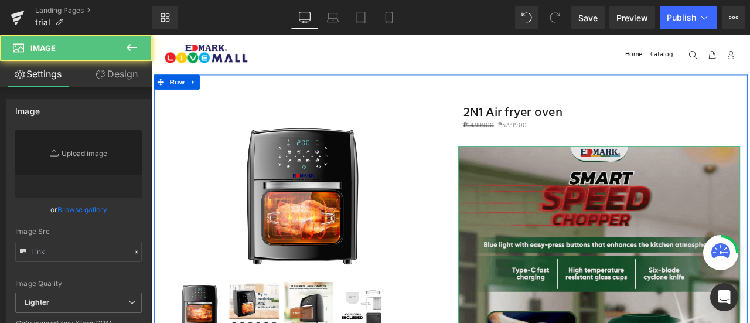
type input "https://cdn.shopify.com/s/files/1/0689/4288/9250/files/SSC01_3000x3000.gif?v=17…"
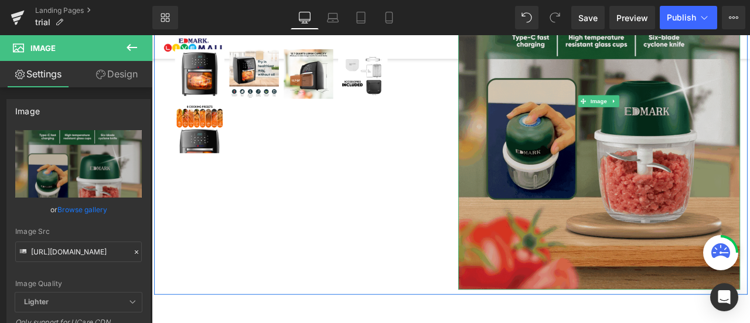
scroll to position [319, 0]
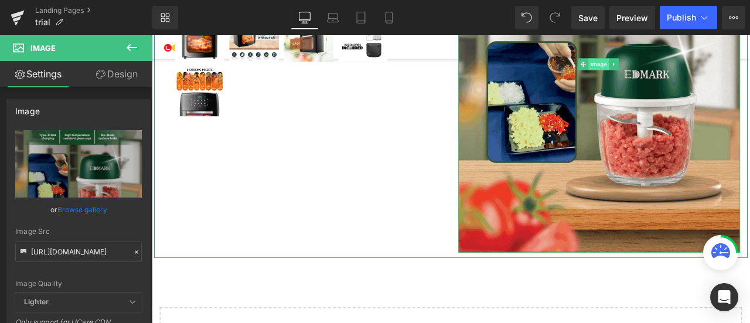
click at [669, 64] on span "Image" at bounding box center [681, 70] width 25 height 14
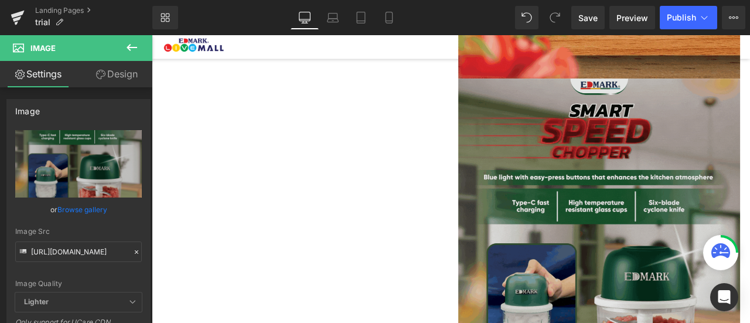
scroll to position [527, 0]
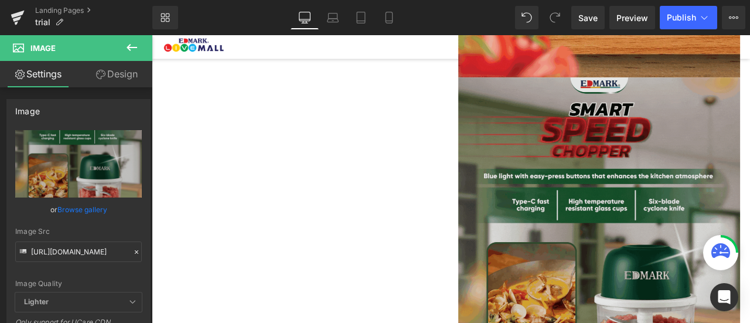
click at [680, 211] on img at bounding box center [682, 307] width 334 height 445
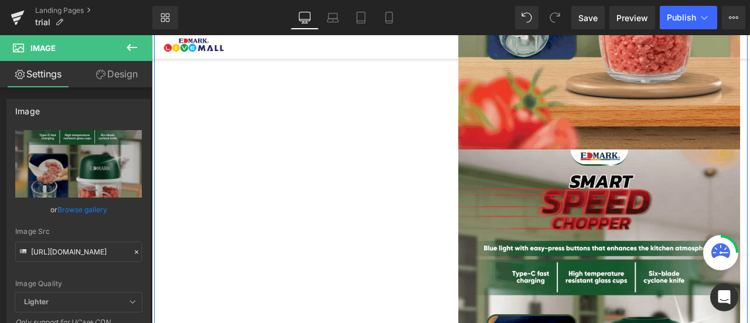
scroll to position [442, 0]
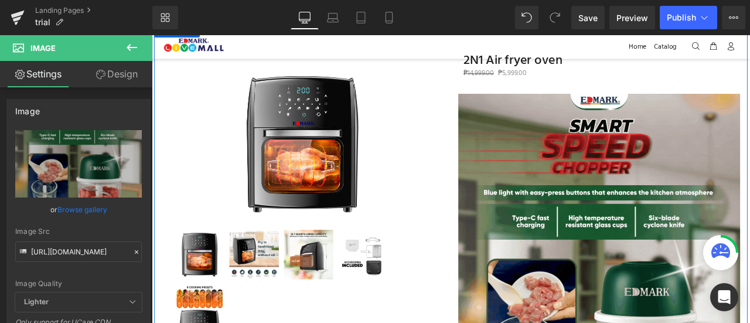
scroll to position [53, 0]
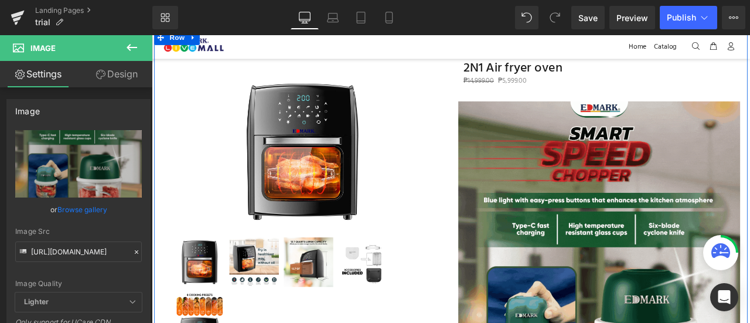
click at [328, 190] on img at bounding box center [330, 173] width 183 height 183
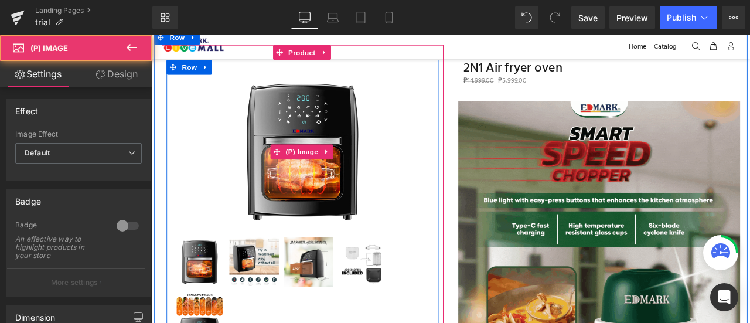
click at [330, 189] on img at bounding box center [330, 173] width 183 height 183
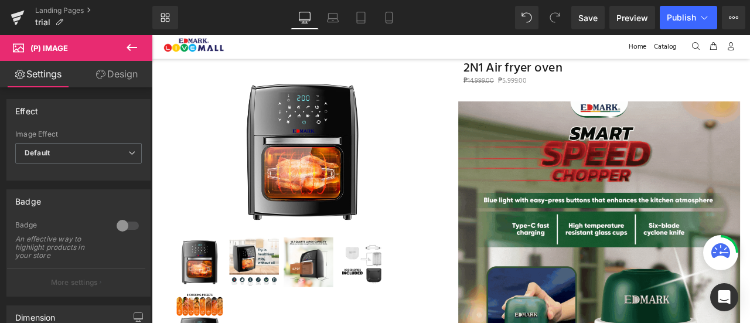
click at [103, 73] on icon at bounding box center [100, 74] width 9 height 9
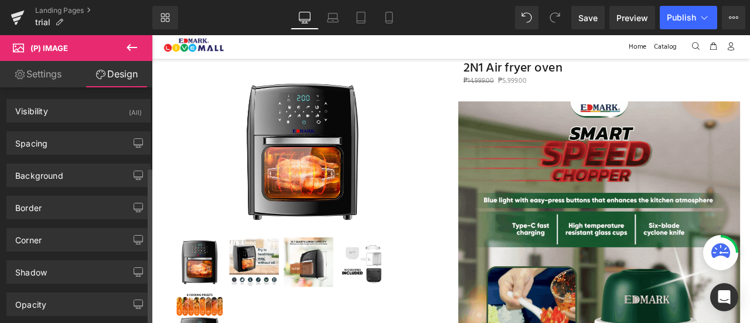
scroll to position [118, 0]
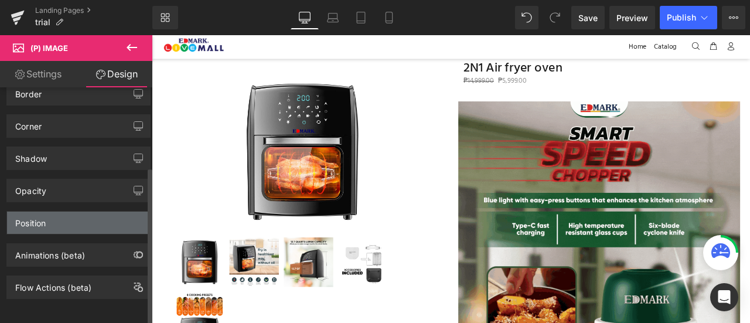
click at [89, 211] on div "Position" at bounding box center [78, 222] width 143 height 22
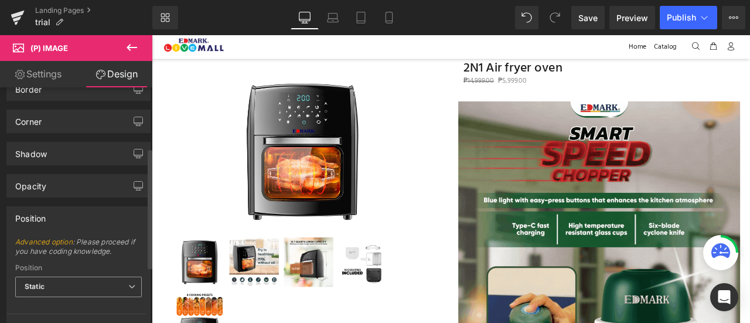
click at [69, 291] on span "Static" at bounding box center [78, 287] width 127 height 21
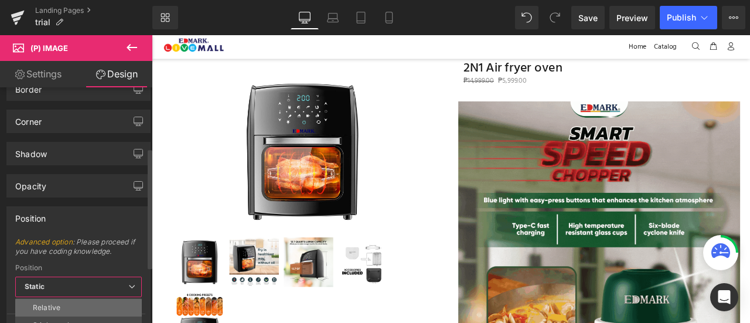
click at [70, 306] on li "Relative" at bounding box center [78, 308] width 127 height 18
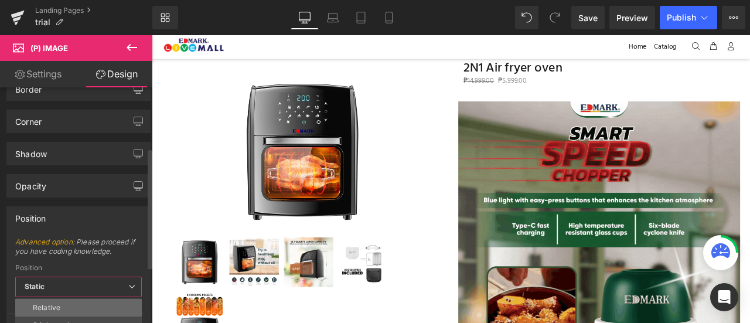
type input "1"
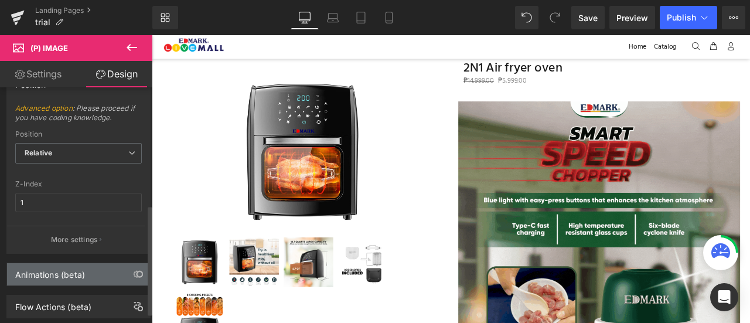
scroll to position [252, 0]
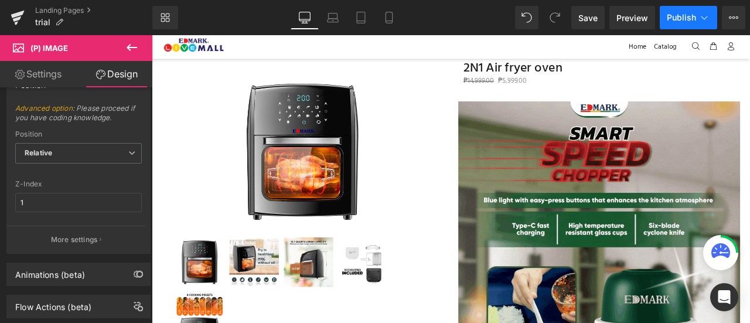
click at [685, 18] on span "Publish" at bounding box center [681, 17] width 29 height 9
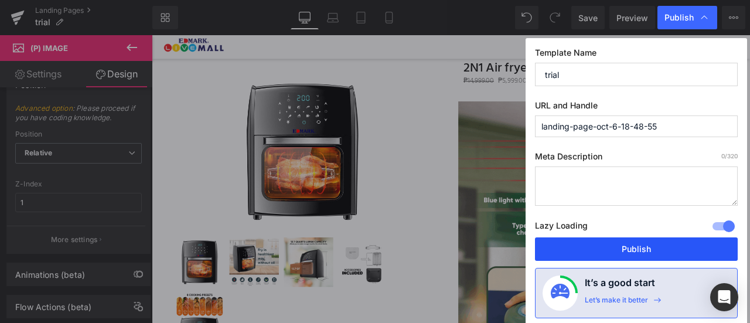
click at [639, 252] on button "Publish" at bounding box center [636, 248] width 203 height 23
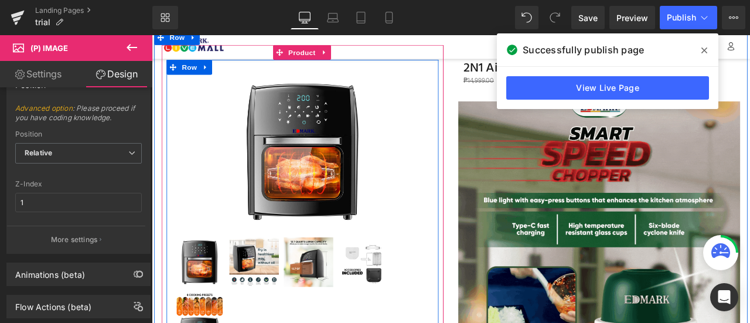
click at [373, 269] on div "Sale Off (P) Image" at bounding box center [330, 242] width 322 height 320
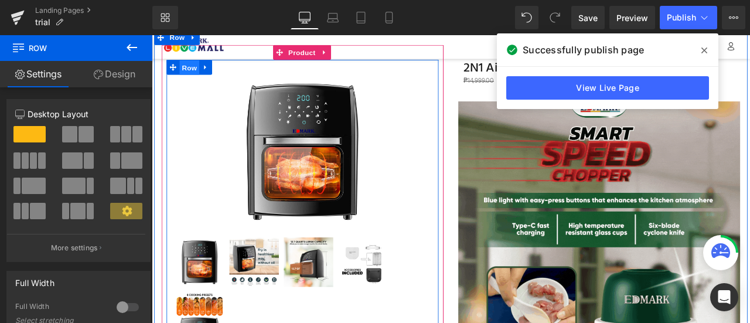
click at [195, 67] on span "Row" at bounding box center [196, 74] width 23 height 18
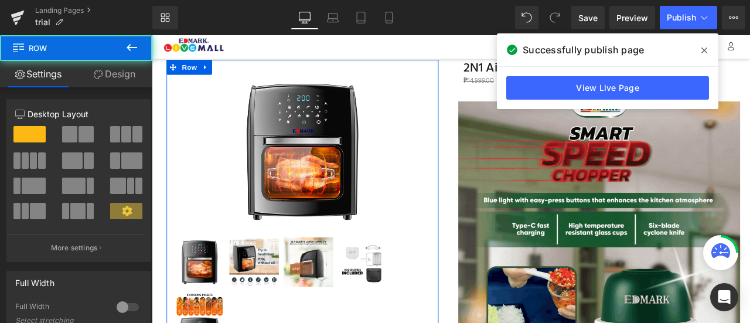
click at [111, 73] on link "Design" at bounding box center [114, 74] width 76 height 26
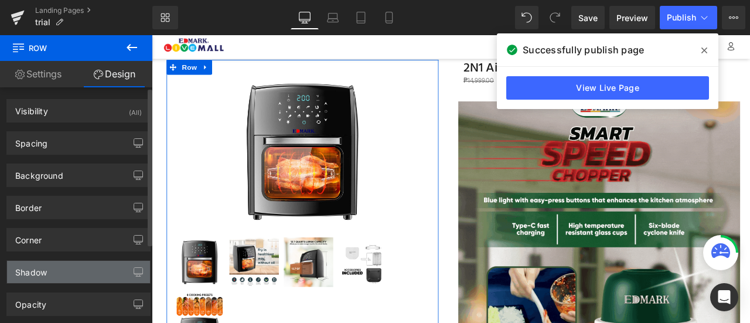
scroll to position [118, 0]
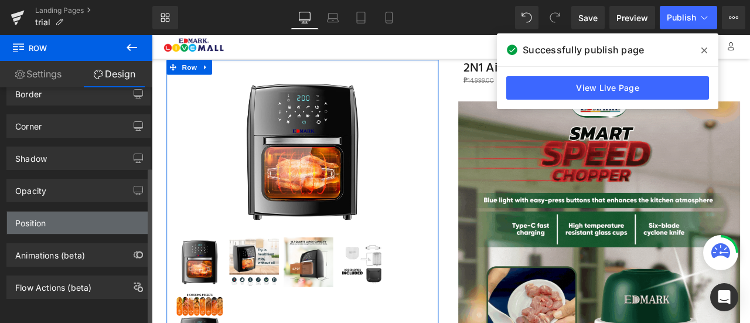
click at [88, 216] on div "Position" at bounding box center [78, 222] width 143 height 22
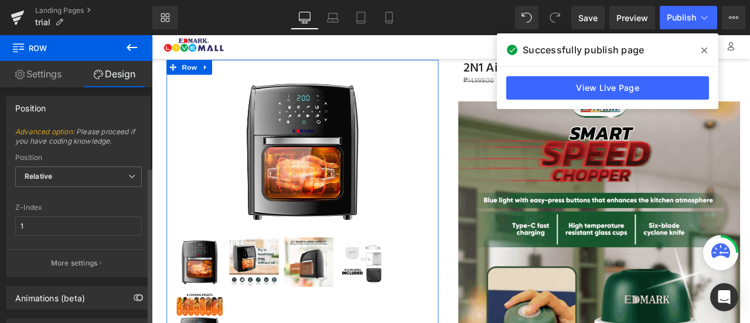
scroll to position [229, 0]
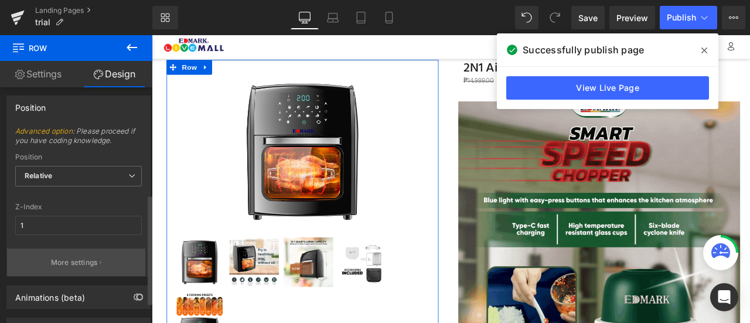
click at [83, 263] on button "More settings" at bounding box center [76, 262] width 138 height 28
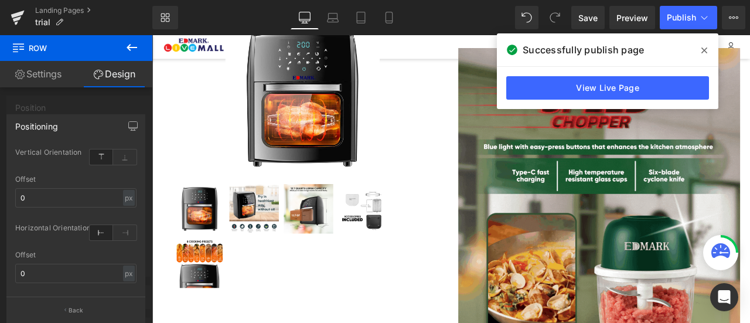
scroll to position [0, 0]
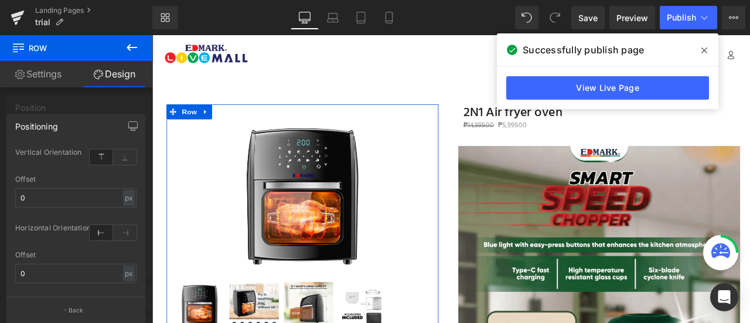
click at [57, 79] on link "Settings" at bounding box center [38, 74] width 76 height 26
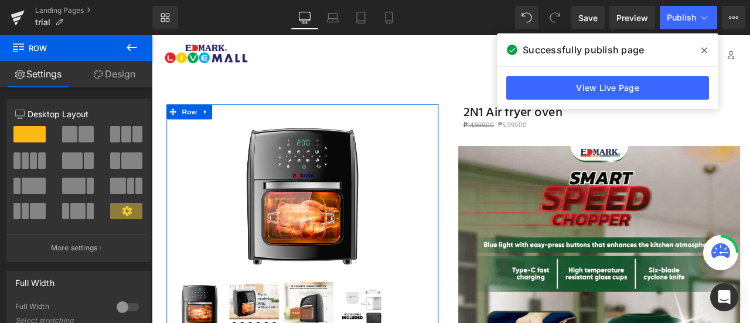
click at [118, 72] on link "Design" at bounding box center [114, 74] width 76 height 26
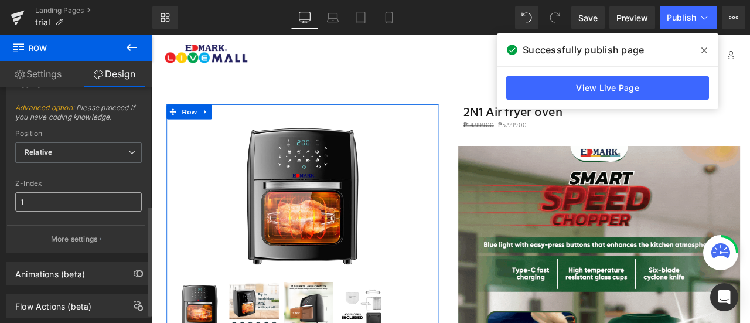
scroll to position [253, 0]
click at [91, 148] on span "Relative" at bounding box center [78, 152] width 127 height 21
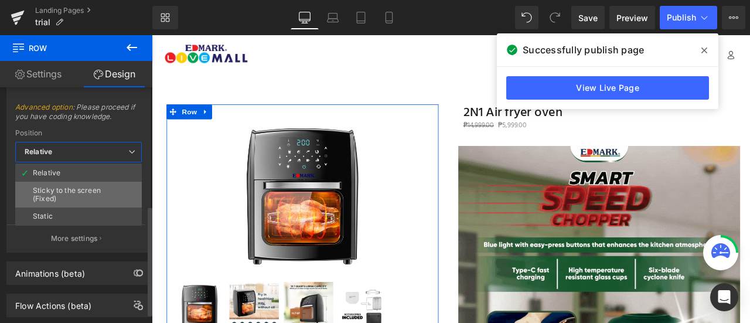
click at [90, 202] on li "Sticky to the screen (Fixed)" at bounding box center [78, 195] width 127 height 26
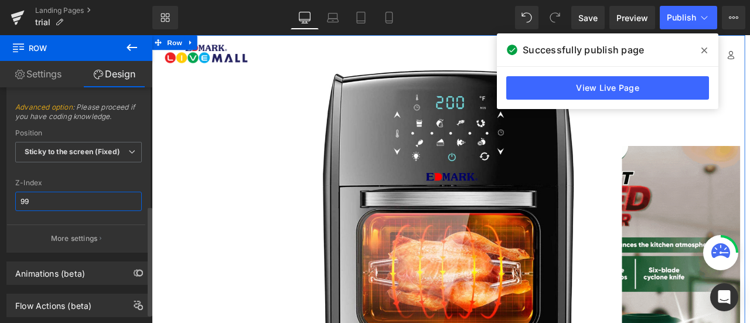
click at [94, 192] on input "99" at bounding box center [78, 201] width 127 height 19
type input "1"
click at [109, 171] on div at bounding box center [78, 172] width 127 height 8
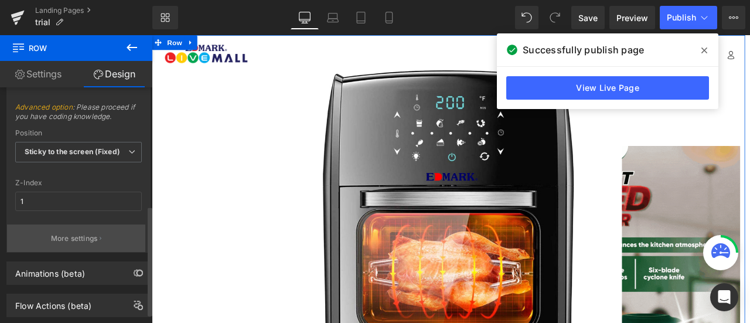
click at [90, 234] on p "More settings" at bounding box center [74, 238] width 47 height 11
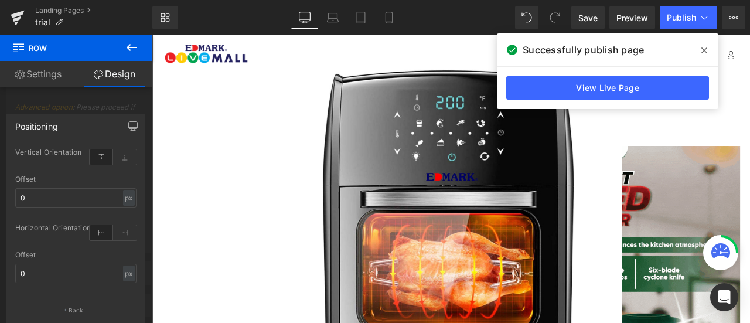
click at [140, 56] on button at bounding box center [131, 48] width 41 height 26
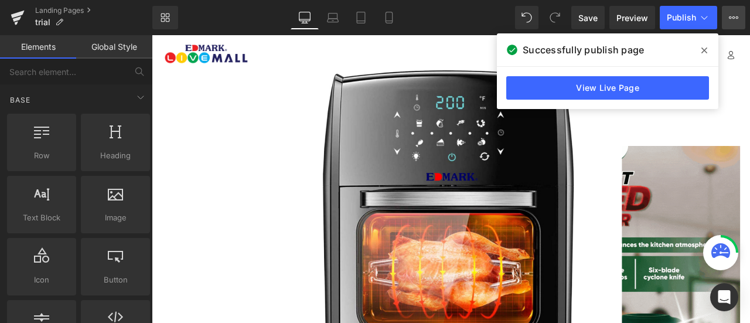
click at [737, 21] on icon at bounding box center [733, 17] width 9 height 9
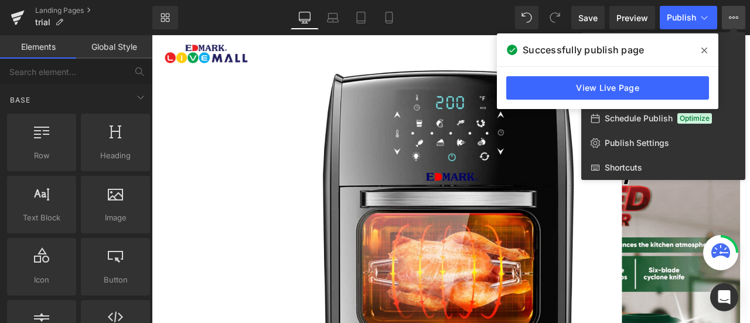
click at [707, 50] on span at bounding box center [704, 50] width 19 height 19
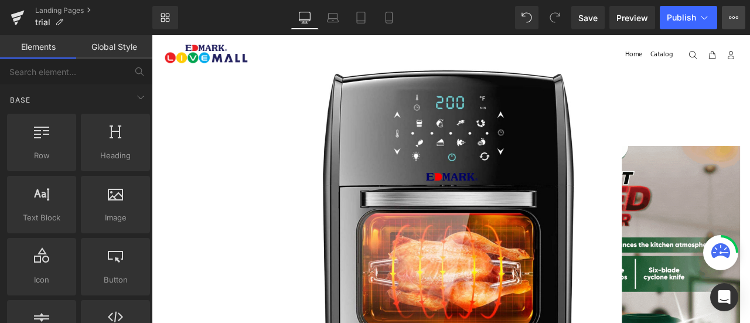
click at [735, 23] on button "View Live Page View with current Template Save Template to Library Schedule Pub…" at bounding box center [733, 17] width 23 height 23
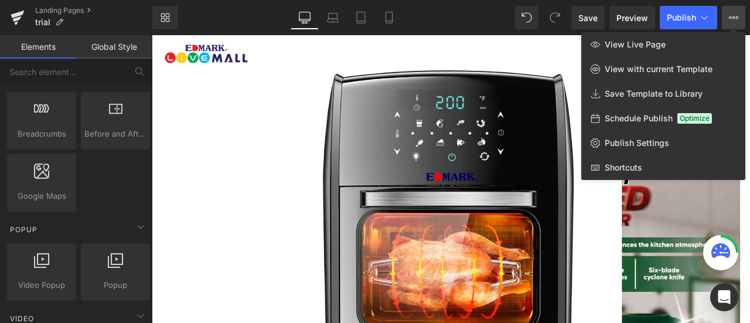
scroll to position [633, 0]
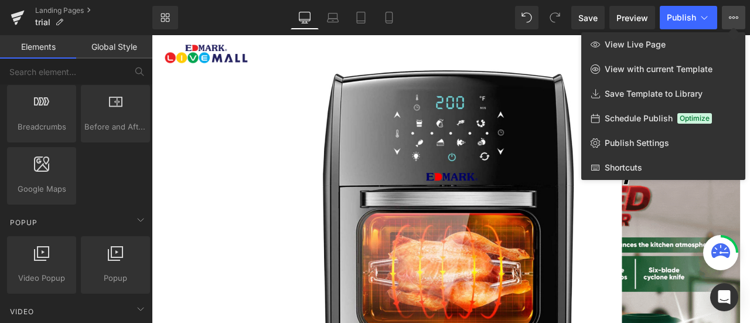
click at [124, 49] on link "Global Style" at bounding box center [114, 46] width 76 height 23
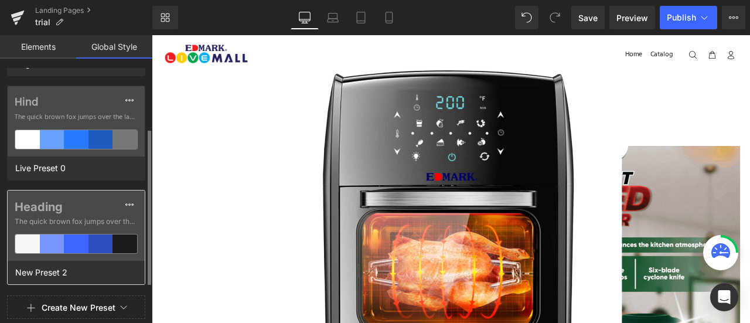
scroll to position [0, 0]
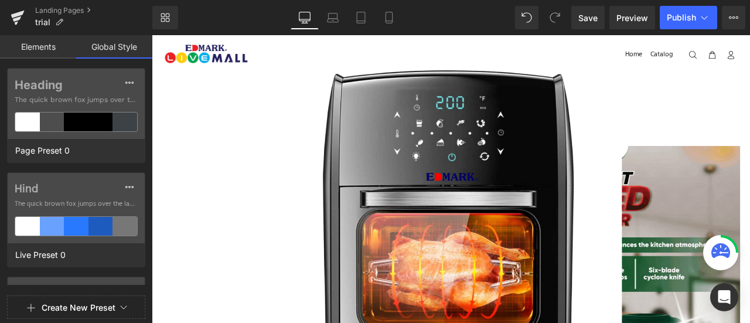
click at [57, 39] on link "Elements" at bounding box center [38, 46] width 76 height 23
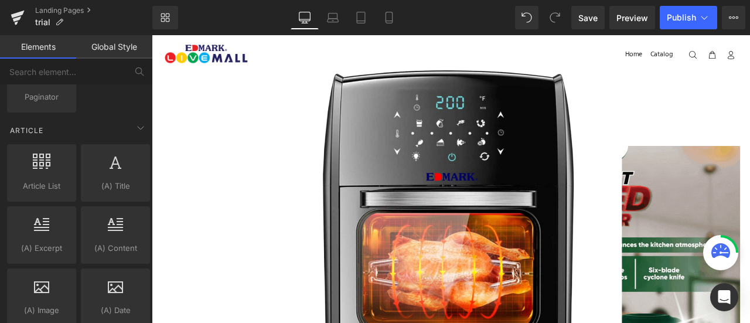
scroll to position [2329, 0]
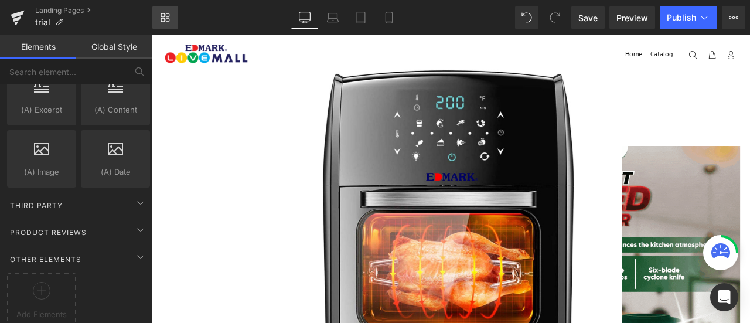
click at [161, 18] on icon at bounding box center [165, 17] width 9 height 9
click at [739, 16] on button "View Live Page View with current Template Save Template to Library Schedule Pub…" at bounding box center [733, 17] width 23 height 23
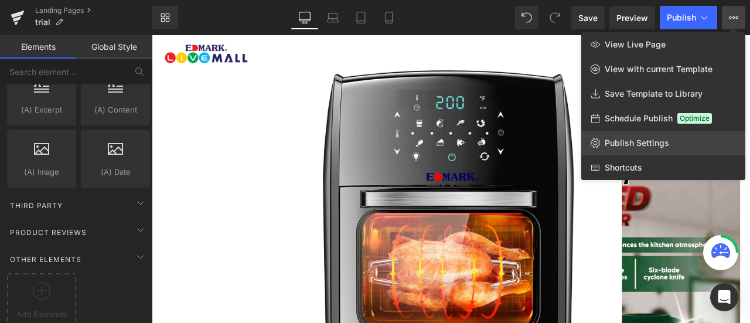
click at [649, 141] on span "Publish Settings" at bounding box center [637, 143] width 64 height 11
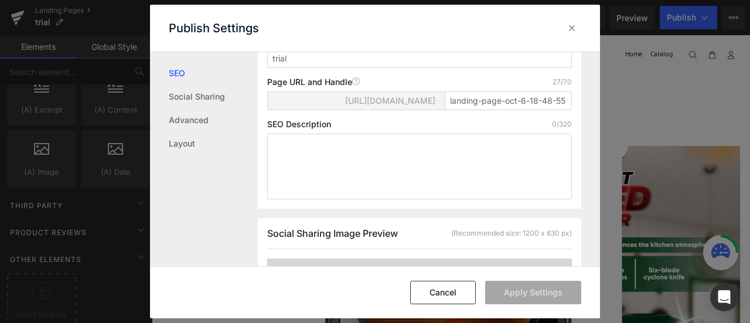
scroll to position [157, 0]
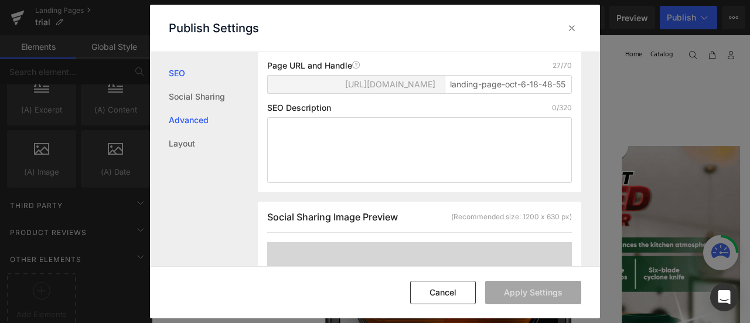
click at [213, 128] on link "Advanced" at bounding box center [213, 119] width 89 height 23
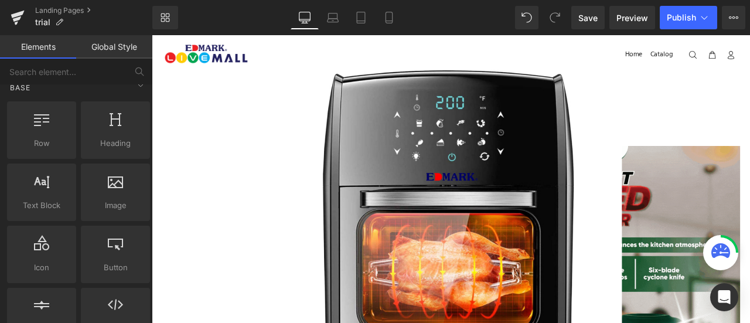
scroll to position [0, 0]
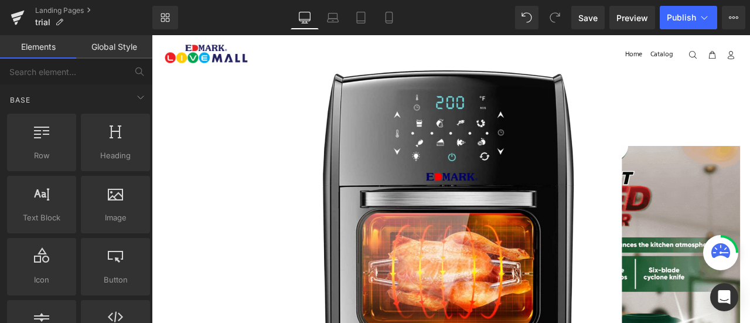
click at [103, 42] on link "Global Style" at bounding box center [114, 46] width 76 height 23
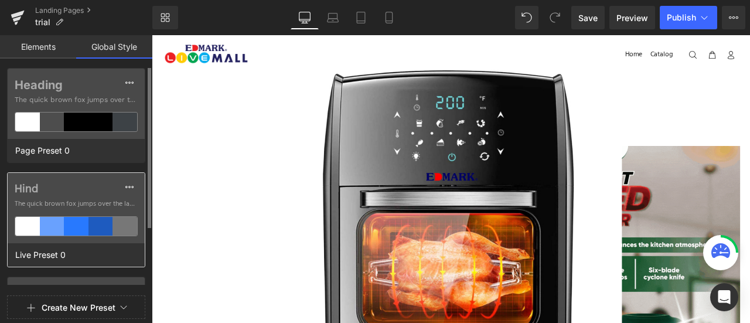
scroll to position [87, 0]
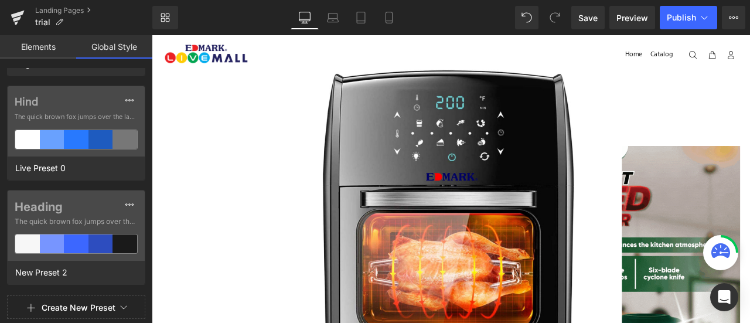
click at [83, 305] on button "Create New Preset" at bounding box center [79, 307] width 74 height 25
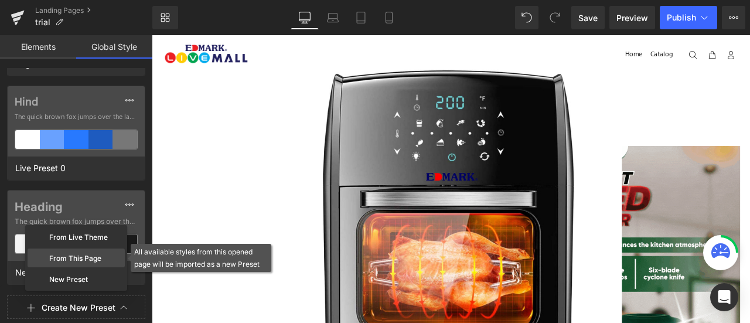
click at [104, 261] on div "From This Page" at bounding box center [76, 257] width 97 height 19
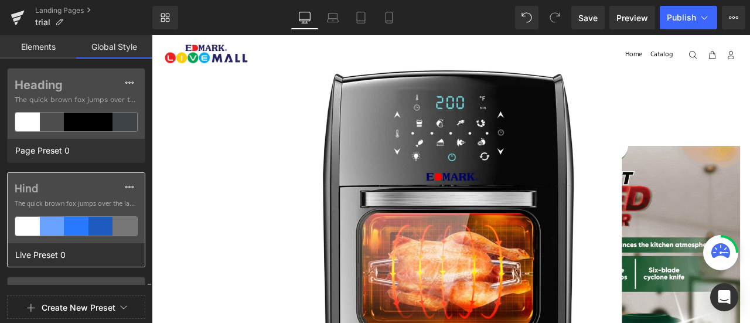
scroll to position [190, 0]
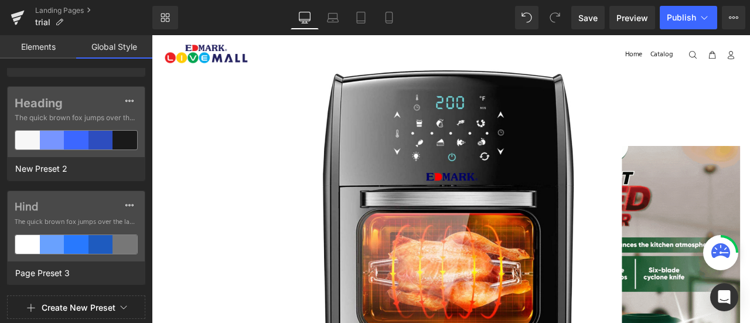
click at [50, 44] on link "Elements" at bounding box center [38, 46] width 76 height 23
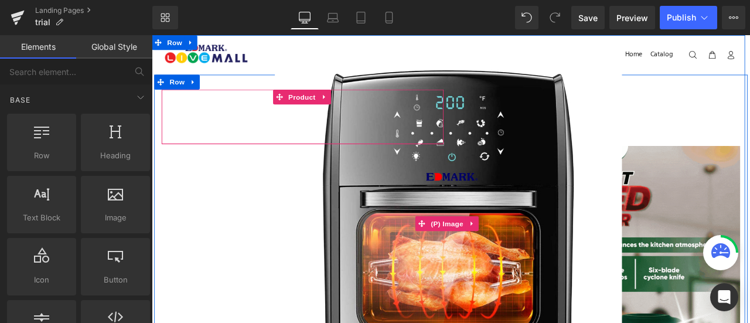
click at [671, 185] on img at bounding box center [503, 258] width 411 height 411
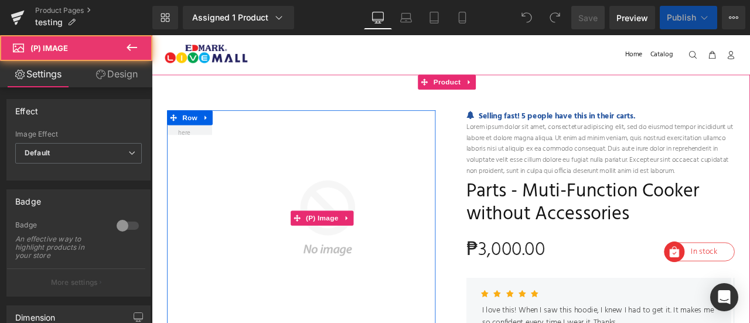
drag, startPoint x: 301, startPoint y: 35, endPoint x: 374, endPoint y: 214, distance: 193.3
click at [374, 214] on img at bounding box center [355, 251] width 265 height 255
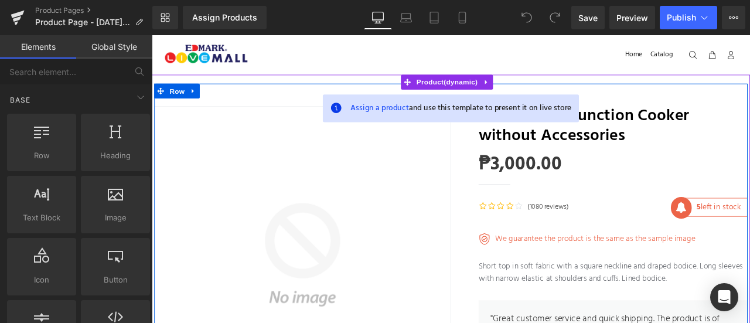
click at [360, 230] on img at bounding box center [331, 296] width 352 height 352
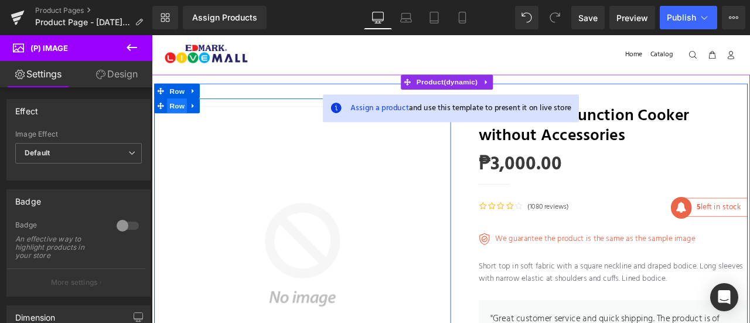
click at [183, 118] on span "Row" at bounding box center [181, 119] width 23 height 18
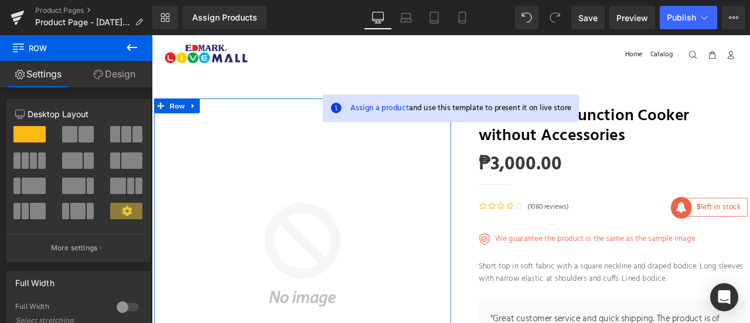
click at [104, 76] on link "Design" at bounding box center [114, 74] width 76 height 26
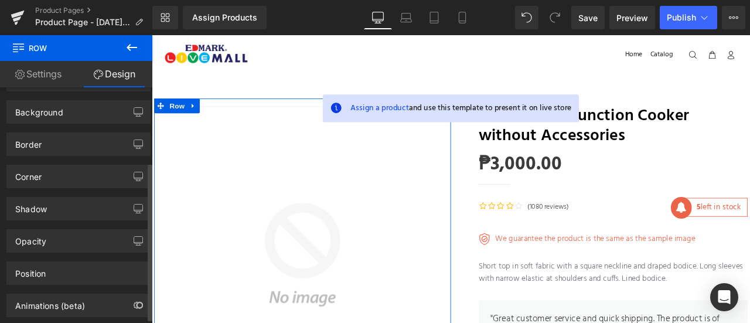
scroll to position [118, 0]
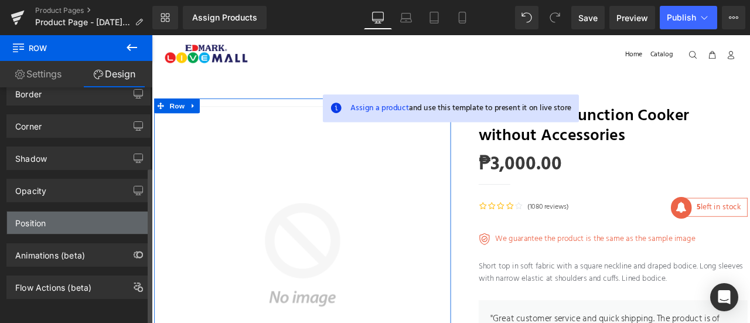
click at [91, 218] on div "Position" at bounding box center [78, 222] width 143 height 22
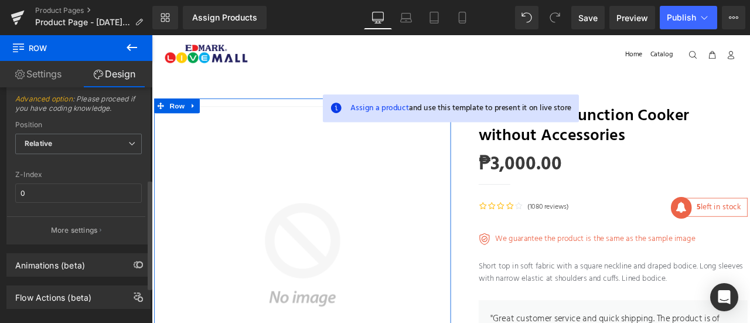
scroll to position [274, 0]
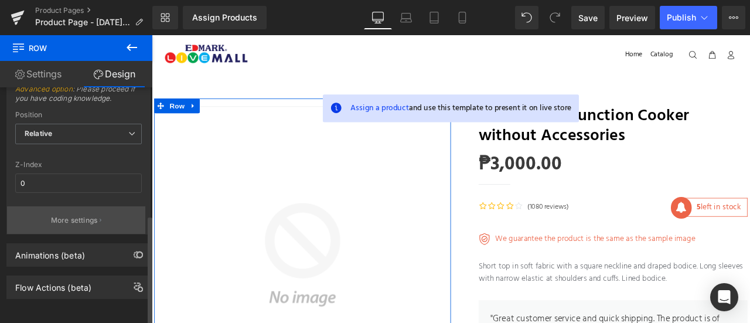
click at [89, 217] on p "More settings" at bounding box center [74, 220] width 47 height 11
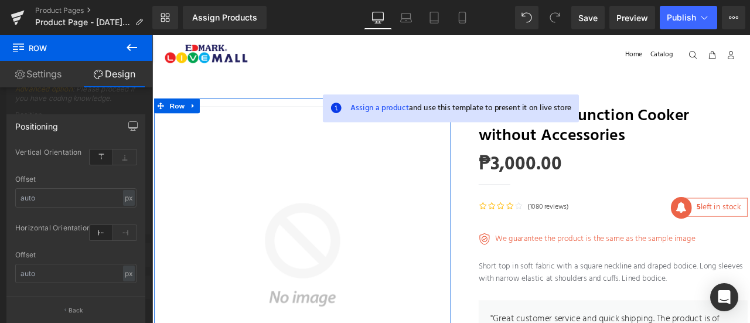
click at [57, 76] on link "Settings" at bounding box center [38, 74] width 76 height 26
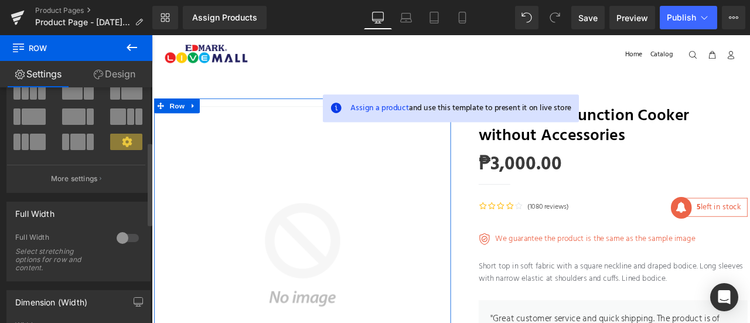
scroll to position [0, 0]
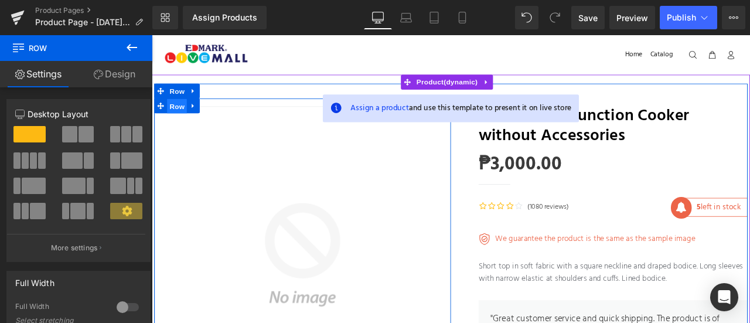
click at [187, 118] on span "Row" at bounding box center [181, 120] width 23 height 18
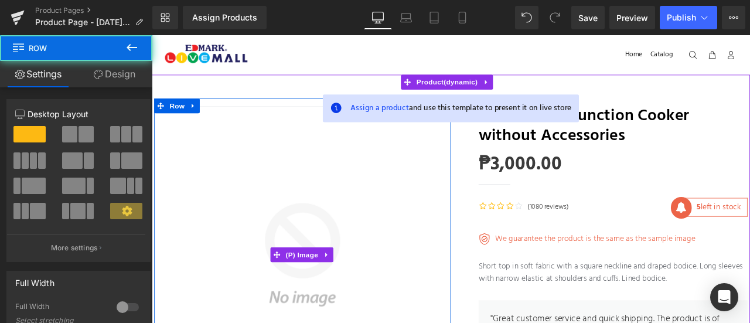
click at [249, 187] on img at bounding box center [331, 296] width 352 height 352
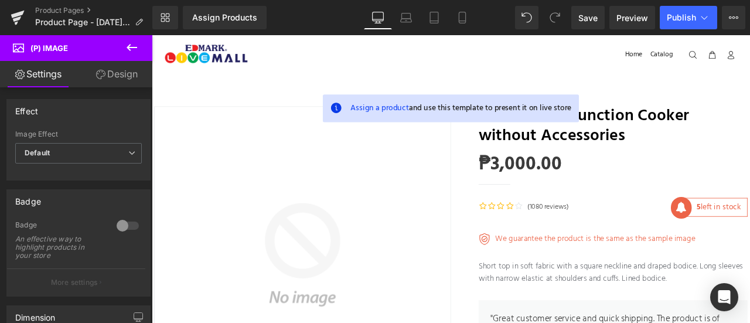
click at [126, 74] on link "Design" at bounding box center [117, 74] width 76 height 26
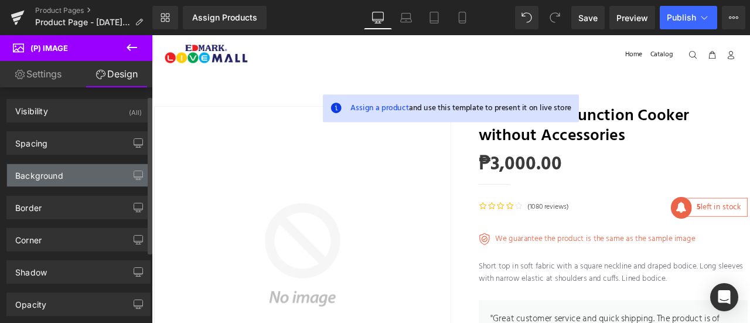
scroll to position [118, 0]
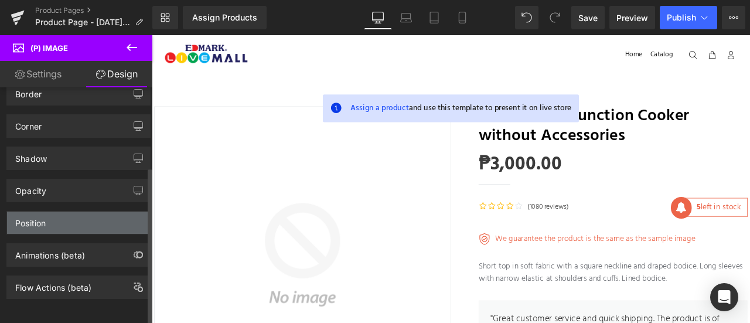
click at [96, 211] on div "Position" at bounding box center [78, 222] width 143 height 22
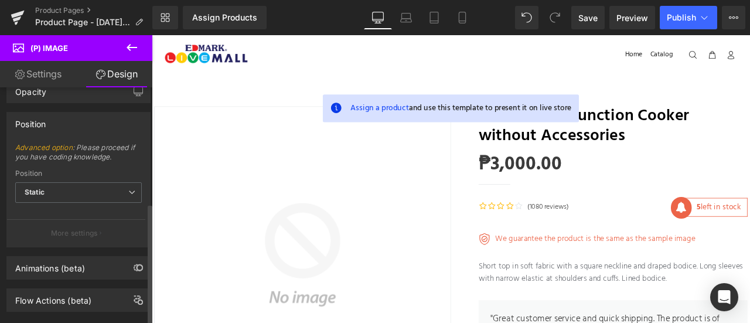
scroll to position [230, 0]
